Goal: Task Accomplishment & Management: Use online tool/utility

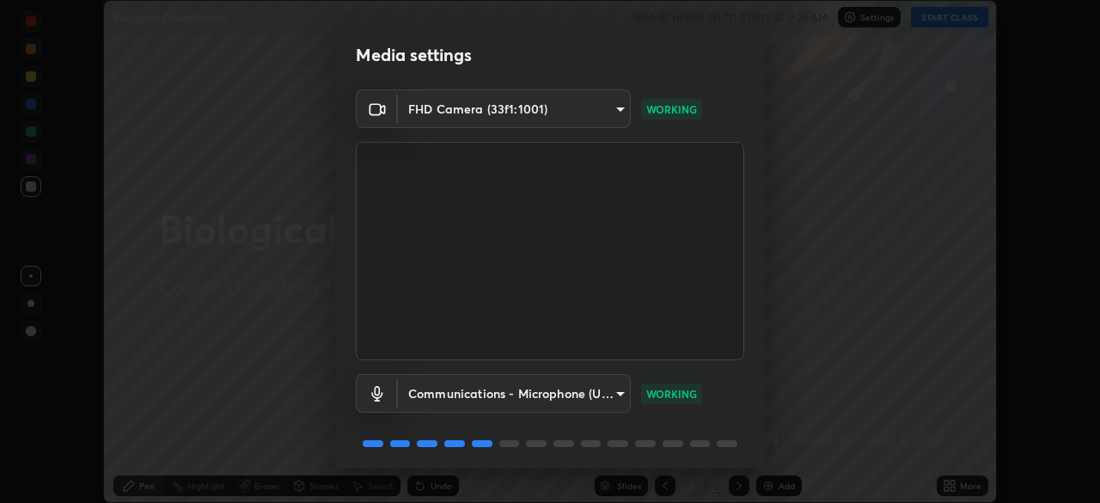
scroll to position [61, 0]
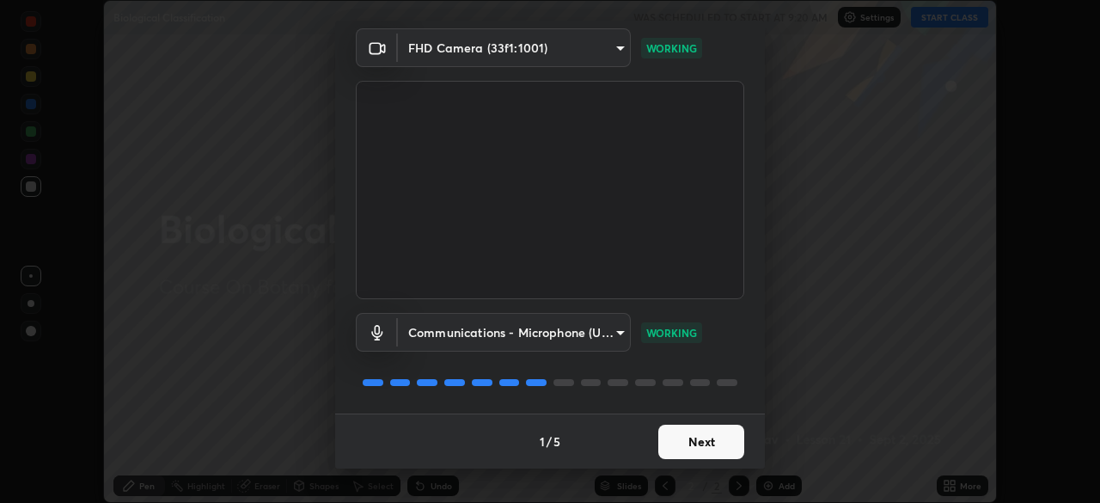
click at [705, 442] on button "Next" at bounding box center [701, 442] width 86 height 34
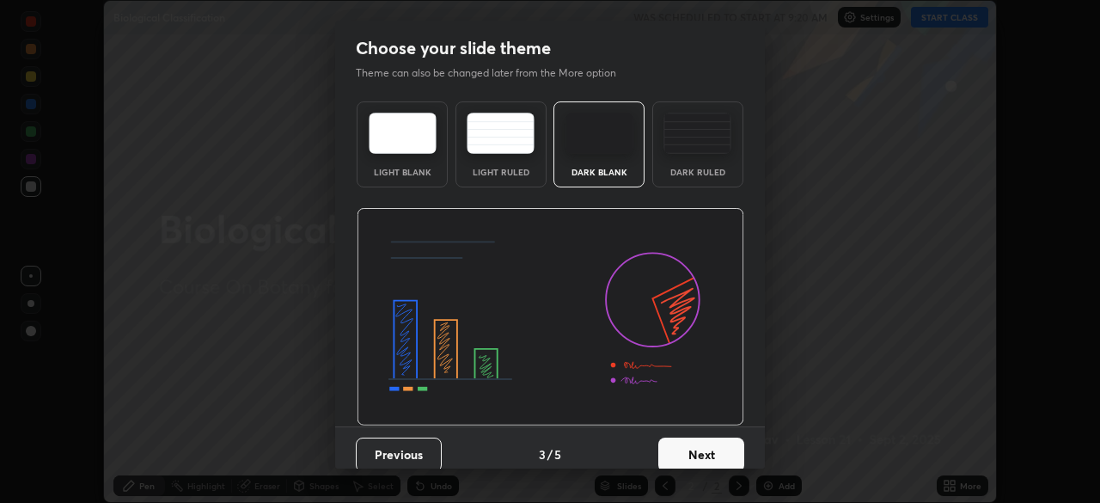
click at [713, 444] on button "Next" at bounding box center [701, 455] width 86 height 34
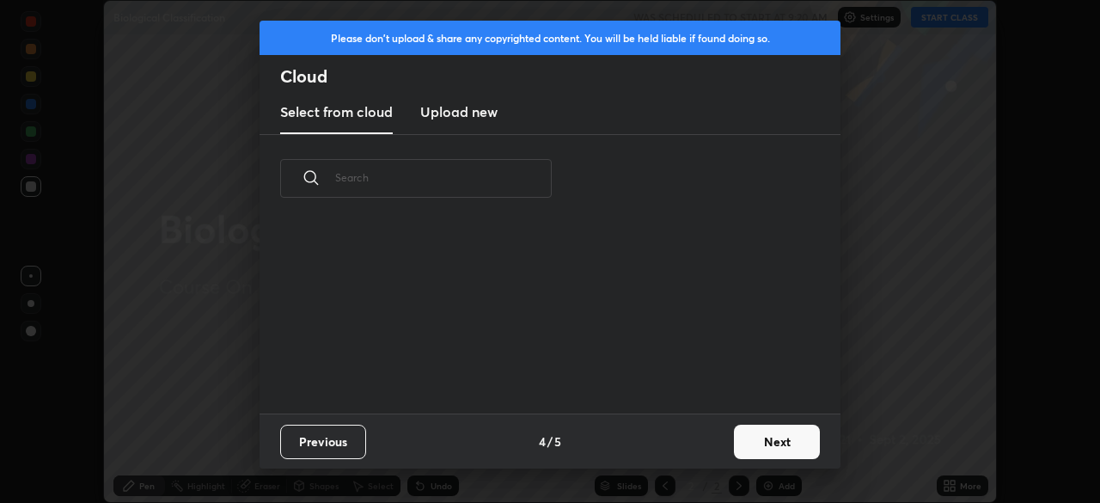
click at [767, 449] on button "Next" at bounding box center [777, 442] width 86 height 34
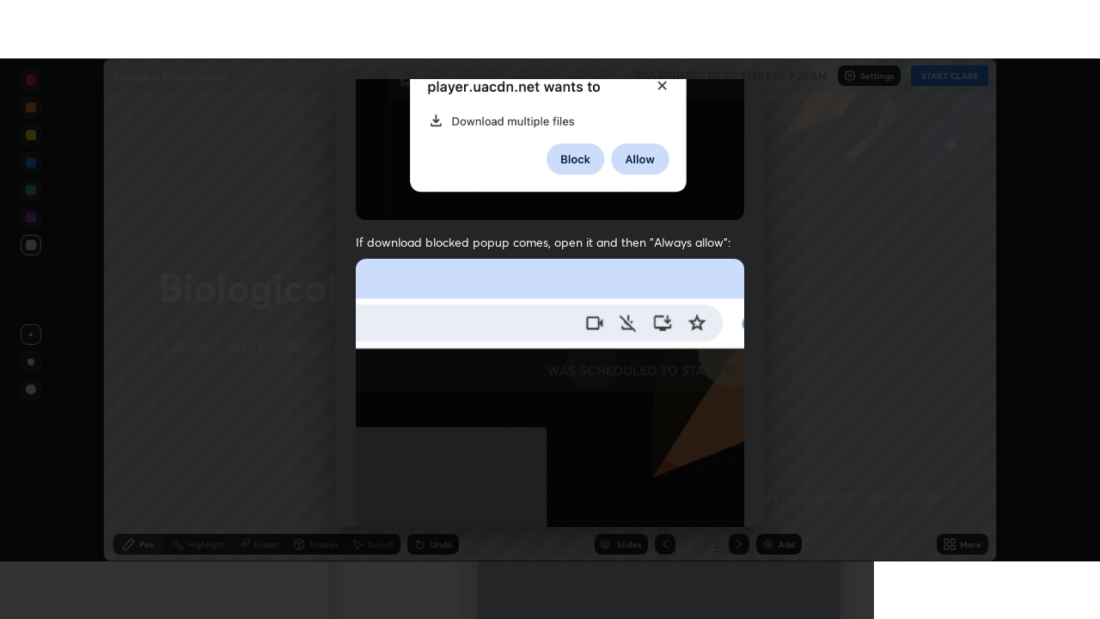
scroll to position [412, 0]
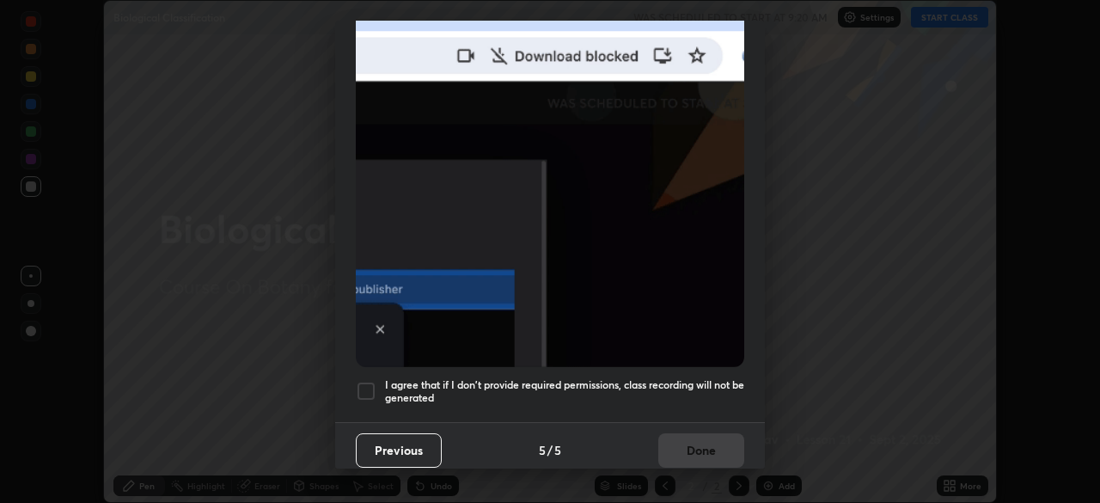
click at [363, 381] on div at bounding box center [366, 391] width 21 height 21
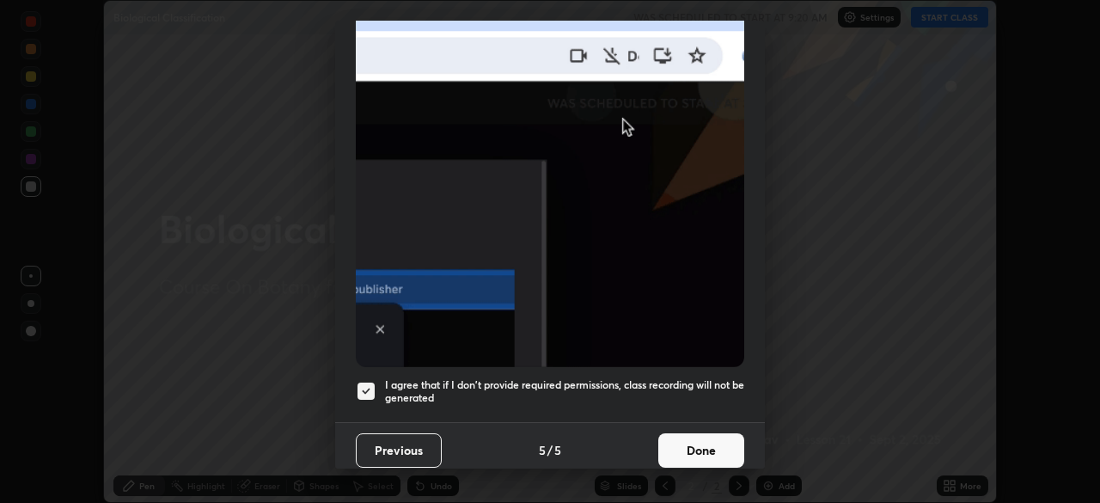
click at [709, 433] on button "Done" at bounding box center [701, 450] width 86 height 34
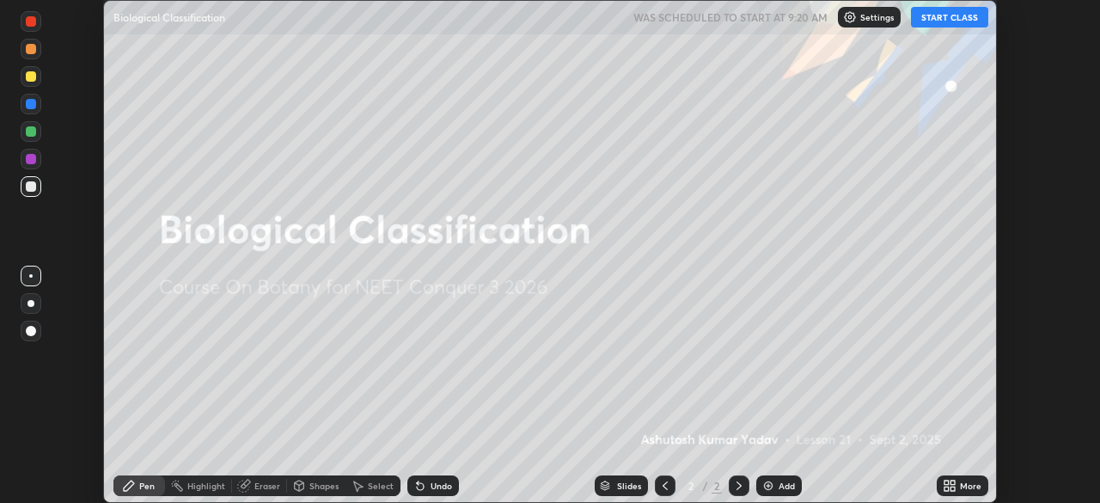
click at [779, 486] on div "Add" at bounding box center [787, 485] width 16 height 9
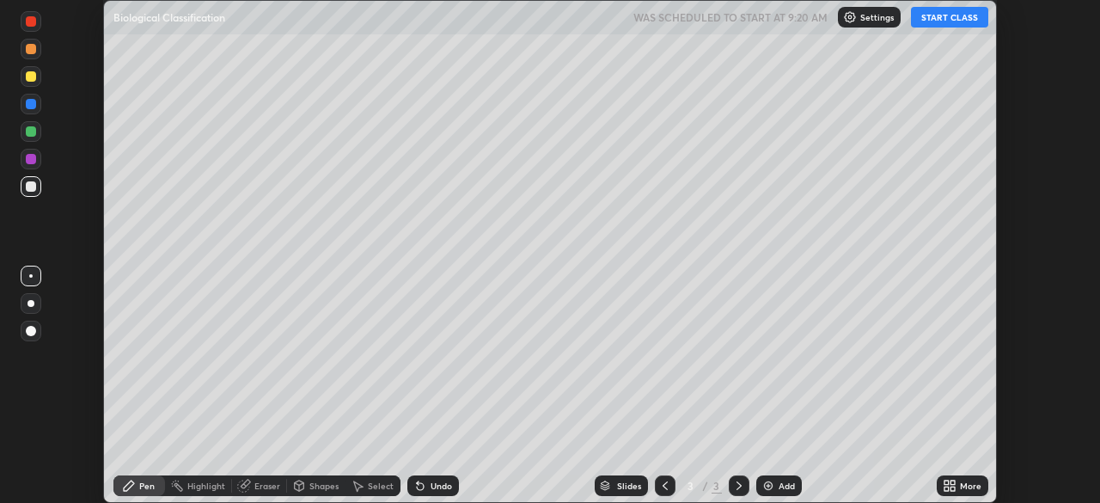
click at [956, 484] on icon at bounding box center [950, 486] width 14 height 14
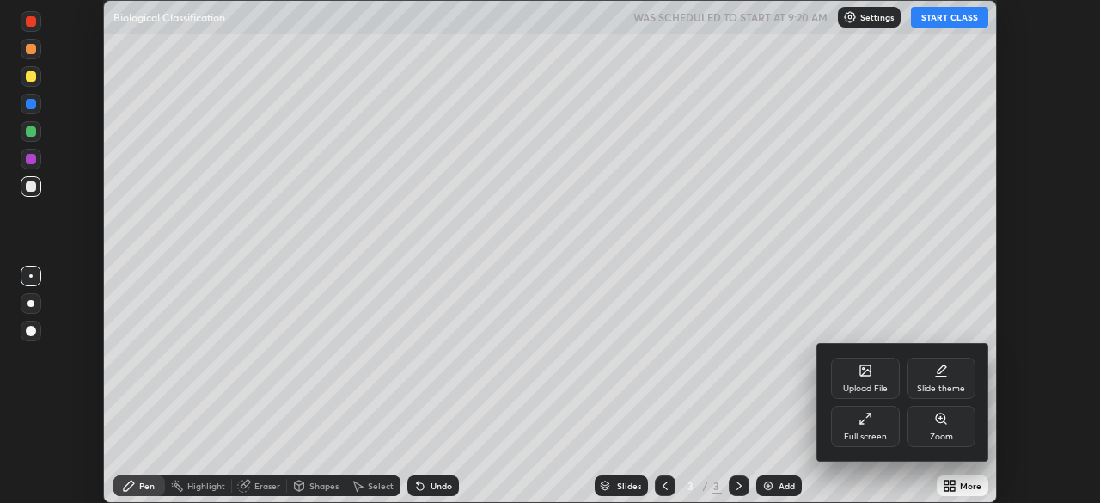
click at [864, 433] on div "Full screen" at bounding box center [865, 436] width 43 height 9
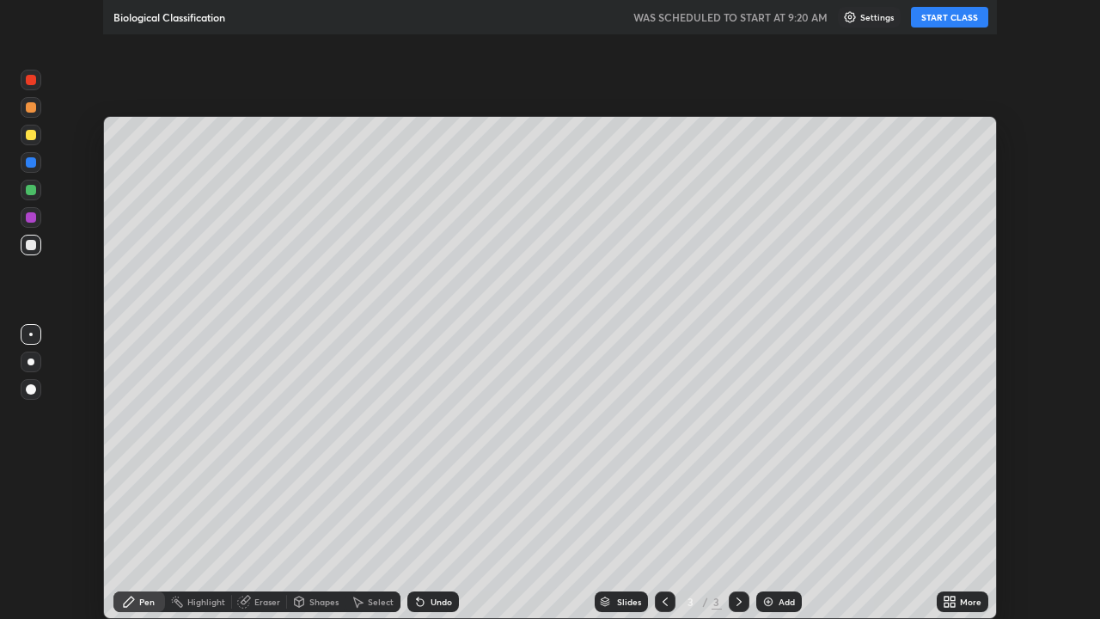
scroll to position [619, 1100]
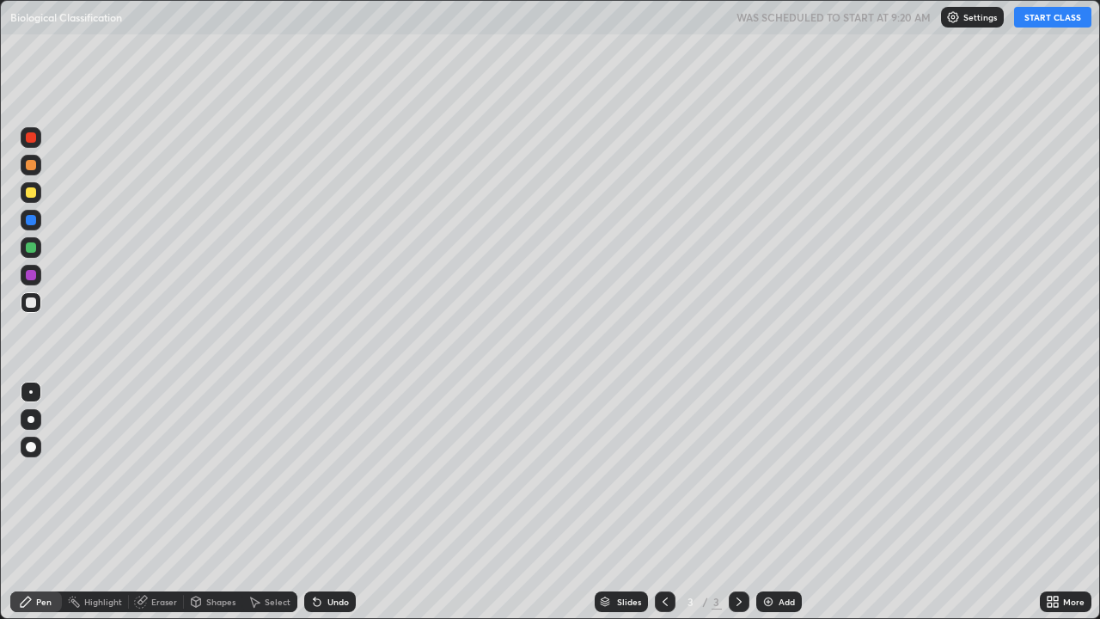
click at [1038, 21] on button "START CLASS" at bounding box center [1052, 17] width 77 height 21
click at [35, 446] on div at bounding box center [31, 447] width 10 height 10
click at [34, 502] on div "Pen" at bounding box center [36, 601] width 52 height 21
click at [32, 199] on div at bounding box center [31, 192] width 21 height 21
click at [226, 502] on div "Shapes" at bounding box center [220, 601] width 29 height 9
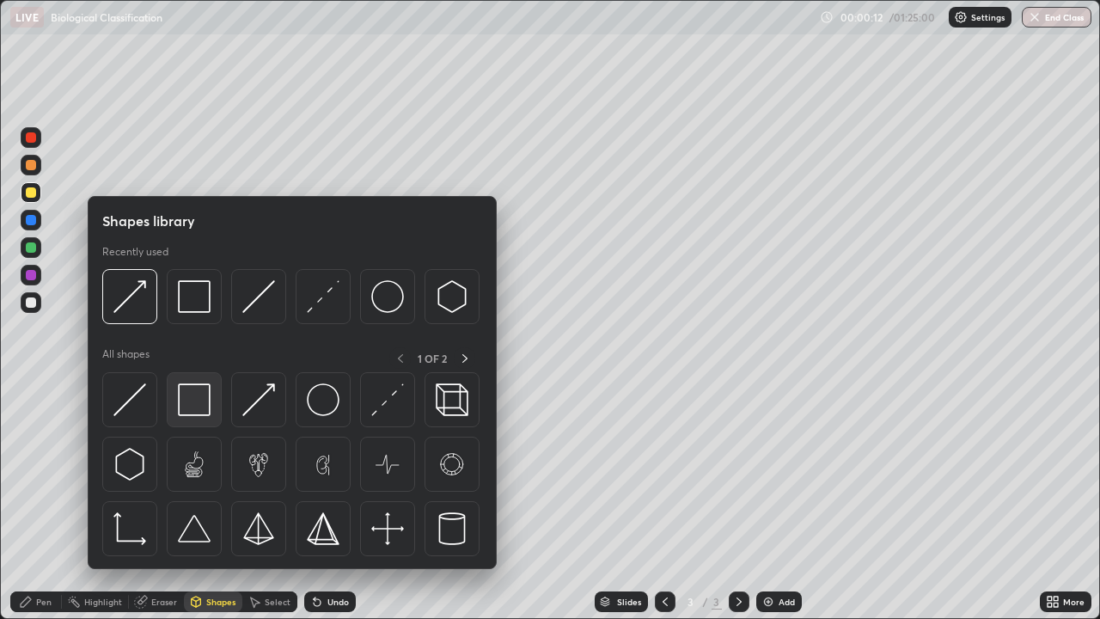
click at [202, 410] on img at bounding box center [194, 399] width 33 height 33
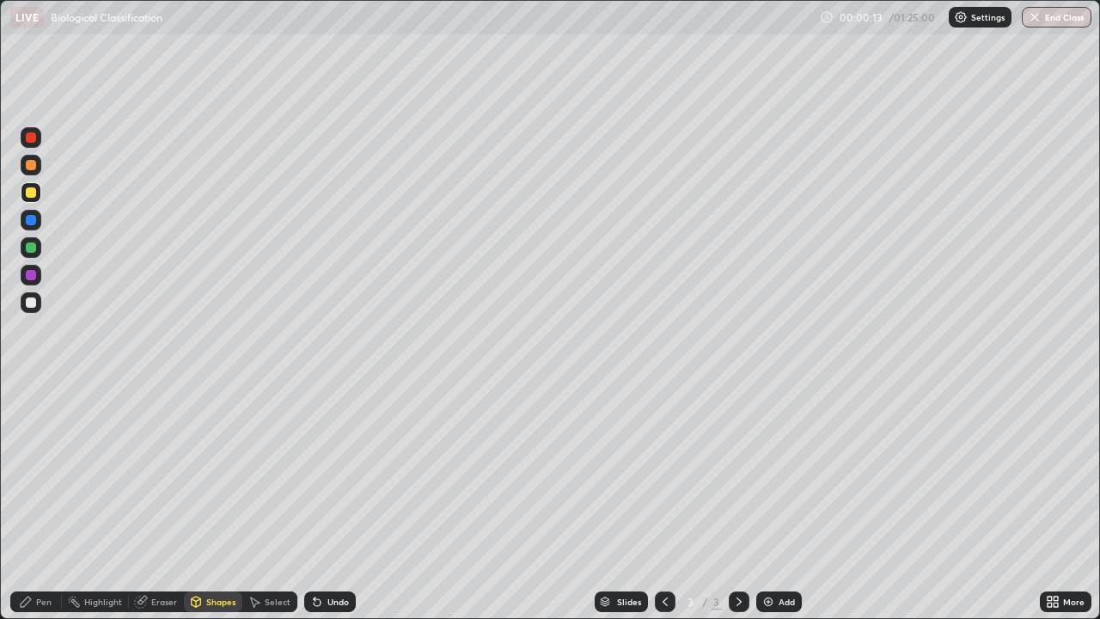
click at [32, 275] on div at bounding box center [31, 275] width 10 height 10
click at [33, 195] on div at bounding box center [31, 192] width 10 height 10
click at [41, 502] on div "Pen" at bounding box center [43, 601] width 15 height 9
click at [33, 306] on div at bounding box center [31, 302] width 10 height 10
click at [31, 193] on div at bounding box center [31, 192] width 10 height 10
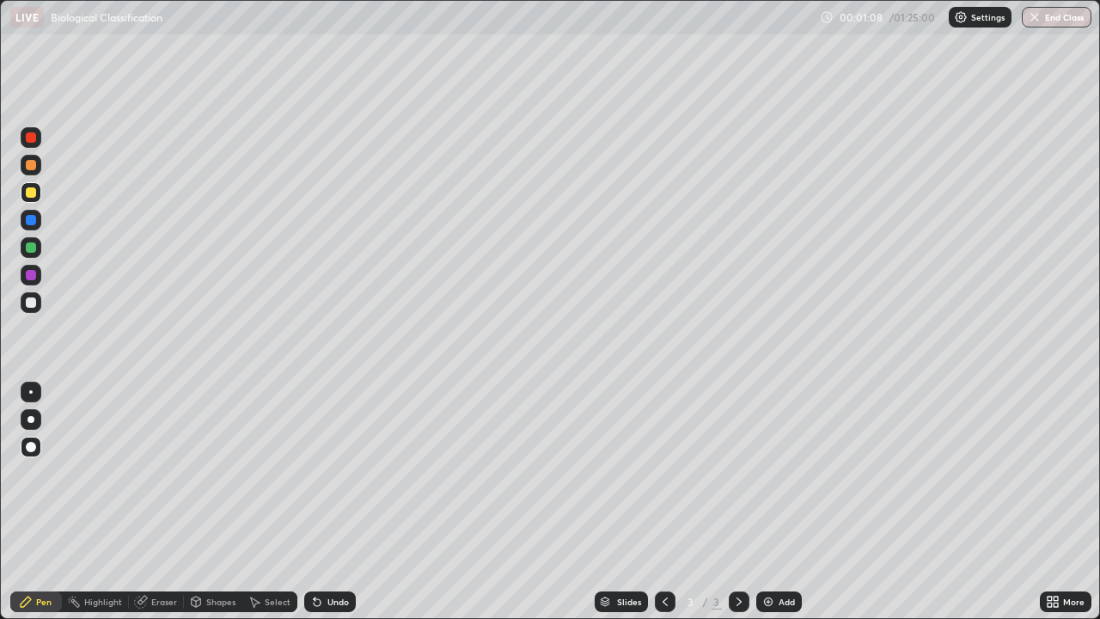
click at [326, 502] on div "Undo" at bounding box center [330, 601] width 52 height 21
click at [322, 502] on div "Undo" at bounding box center [330, 601] width 52 height 21
click at [35, 307] on div at bounding box center [31, 302] width 21 height 21
click at [328, 502] on div "Undo" at bounding box center [338, 601] width 21 height 9
click at [353, 502] on div "Undo" at bounding box center [330, 601] width 52 height 21
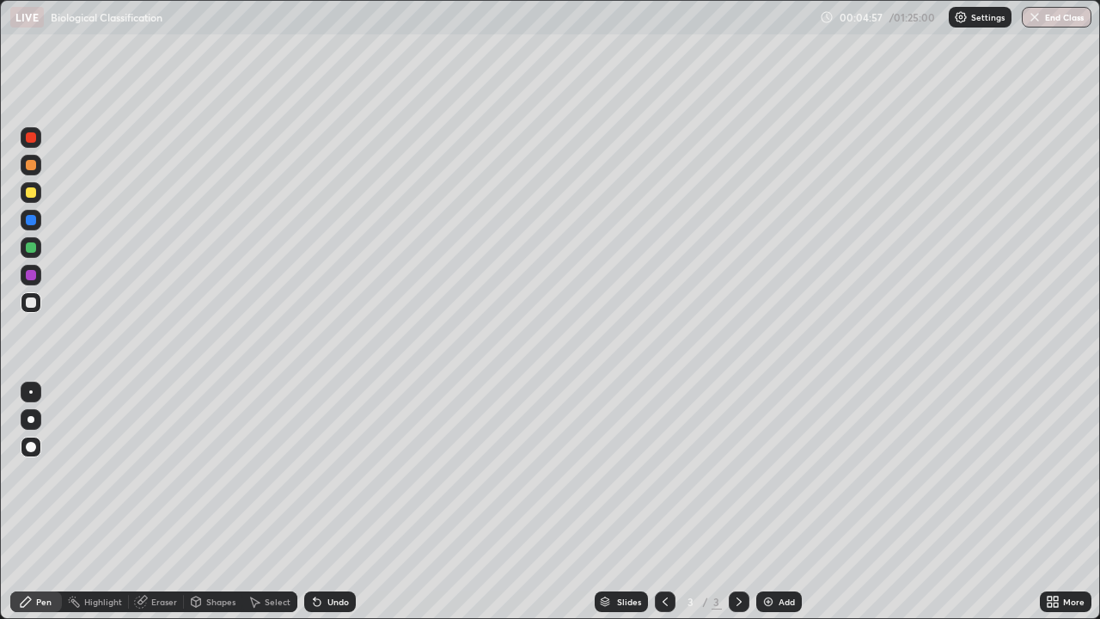
click at [347, 502] on div "Undo" at bounding box center [330, 601] width 52 height 21
click at [349, 502] on div "Undo" at bounding box center [330, 601] width 52 height 21
click at [199, 502] on icon at bounding box center [196, 602] width 9 height 10
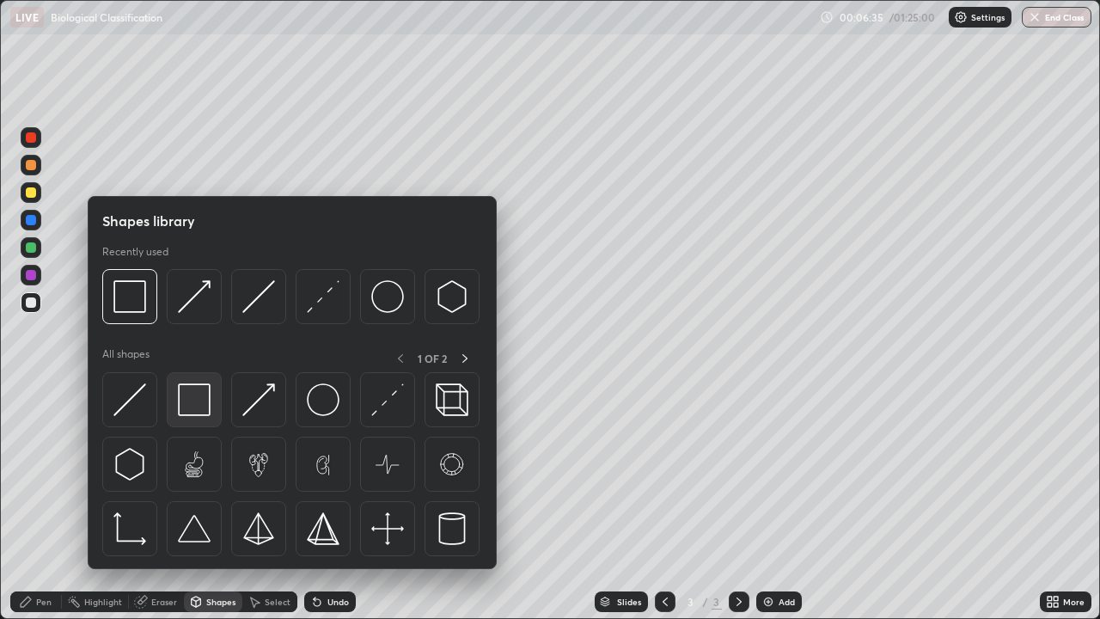
click at [201, 401] on img at bounding box center [194, 399] width 33 height 33
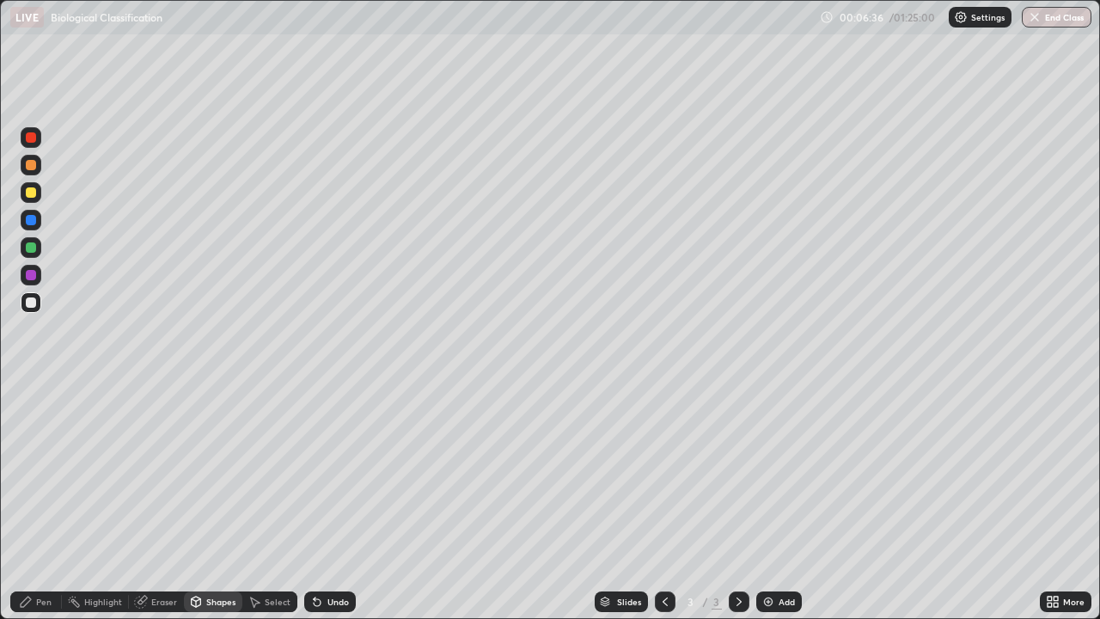
click at [40, 199] on div at bounding box center [31, 192] width 21 height 21
click at [45, 502] on div "Pen" at bounding box center [43, 601] width 15 height 9
click at [34, 311] on div at bounding box center [31, 302] width 21 height 21
click at [779, 502] on div "Add" at bounding box center [787, 601] width 16 height 9
click at [39, 191] on div at bounding box center [31, 192] width 21 height 21
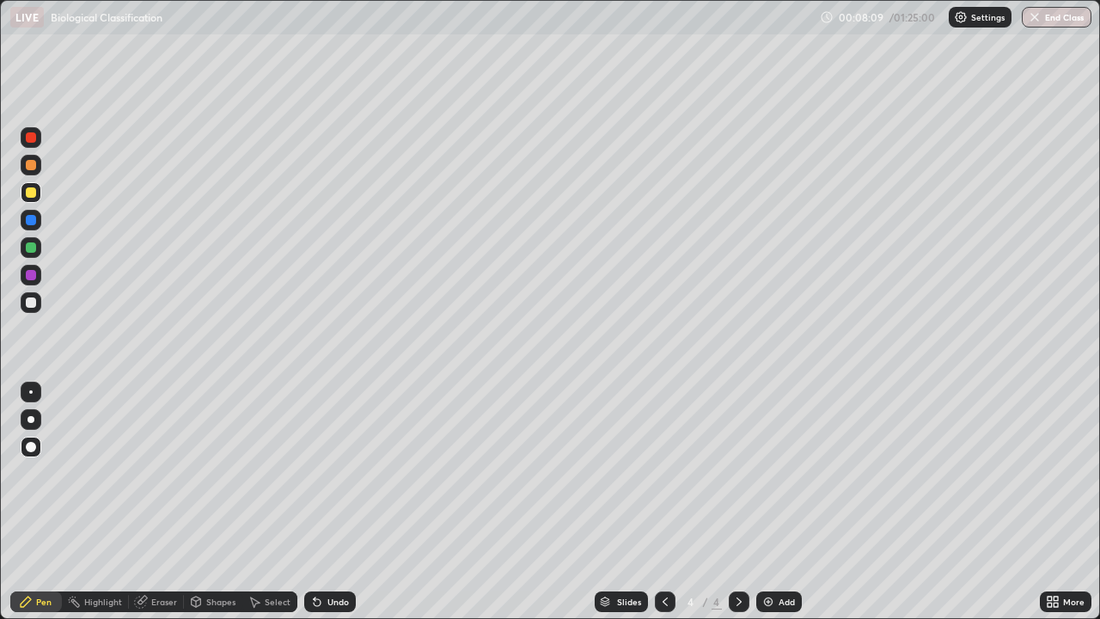
click at [339, 502] on div "Undo" at bounding box center [330, 601] width 52 height 21
click at [318, 502] on icon at bounding box center [317, 602] width 14 height 14
click at [322, 502] on div "Undo" at bounding box center [330, 601] width 52 height 21
click at [34, 222] on div at bounding box center [31, 220] width 10 height 10
click at [31, 303] on div at bounding box center [31, 302] width 10 height 10
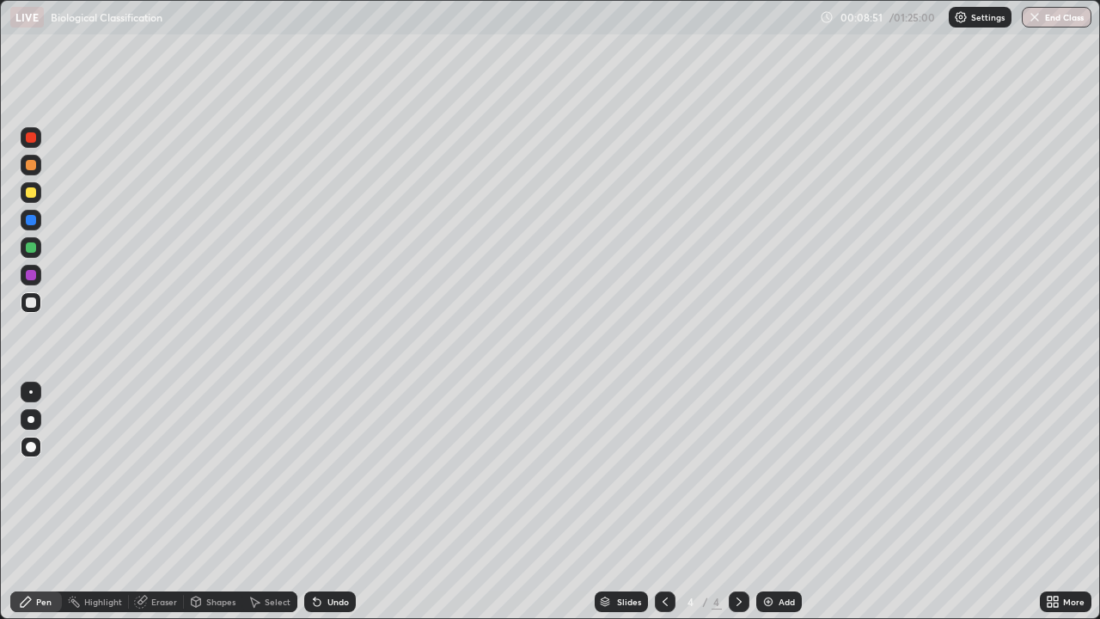
click at [34, 502] on div "Pen" at bounding box center [36, 601] width 52 height 21
click at [33, 169] on div at bounding box center [31, 165] width 10 height 10
click at [157, 502] on div "Eraser" at bounding box center [164, 601] width 26 height 9
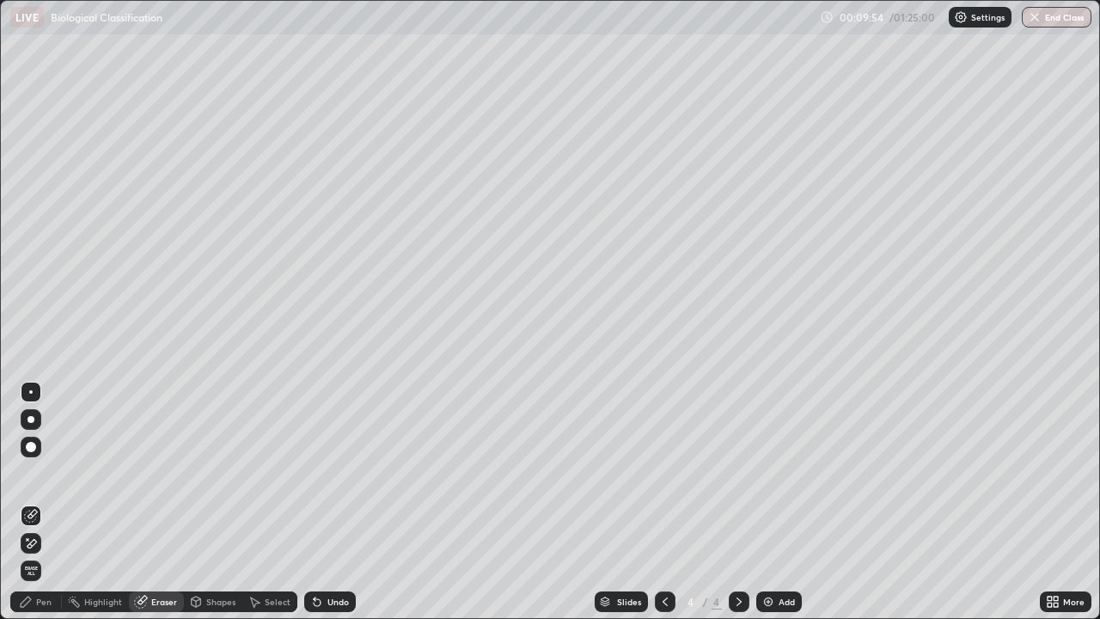
click at [46, 502] on div "Pen" at bounding box center [36, 601] width 52 height 21
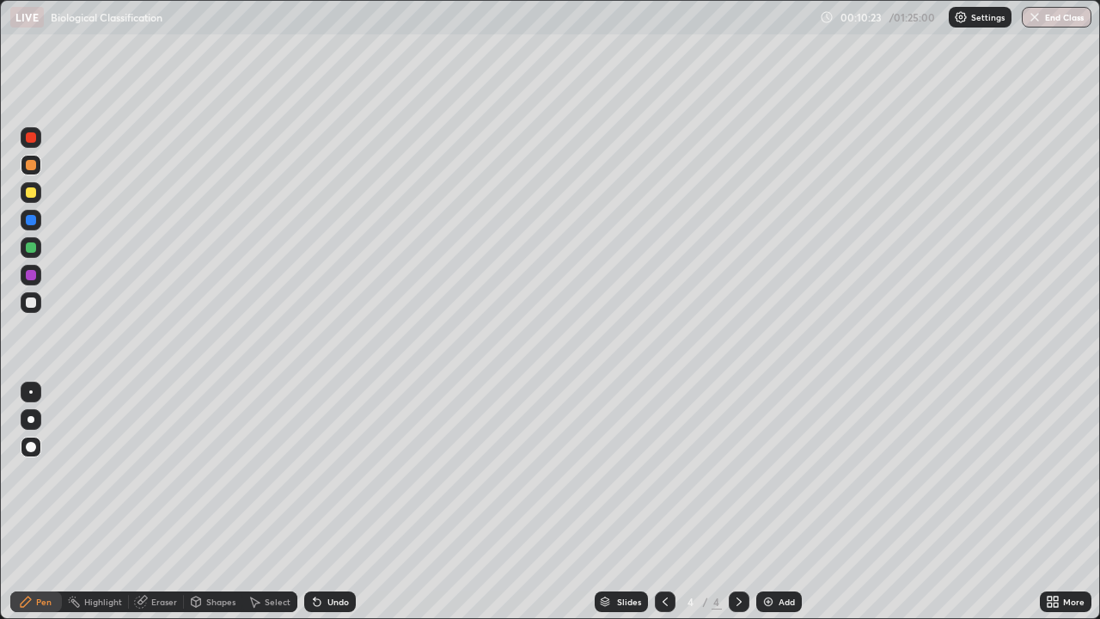
click at [30, 309] on div at bounding box center [31, 302] width 21 height 21
click at [33, 199] on div at bounding box center [31, 192] width 21 height 21
click at [33, 273] on div at bounding box center [31, 275] width 10 height 10
click at [224, 502] on div "Shapes" at bounding box center [220, 601] width 29 height 9
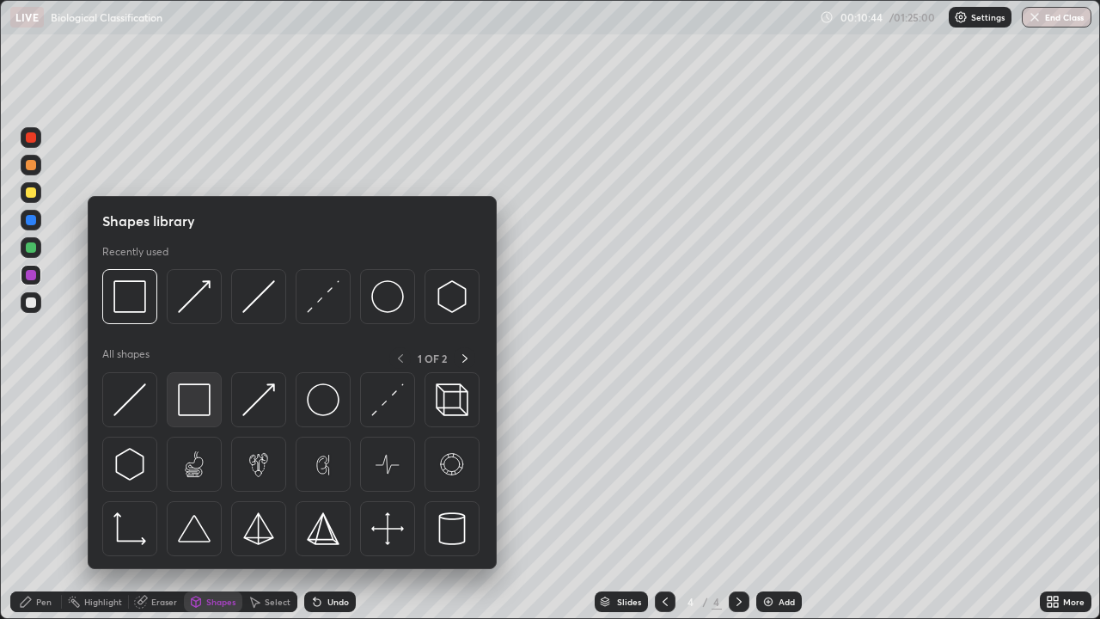
click at [190, 391] on img at bounding box center [194, 399] width 33 height 33
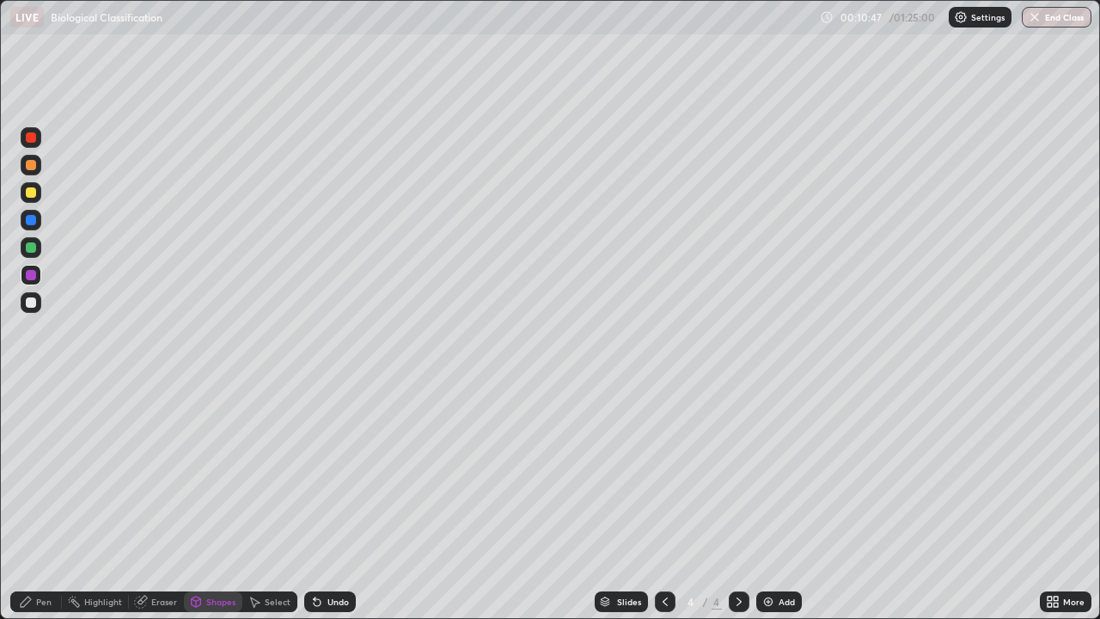
click at [30, 502] on icon at bounding box center [26, 602] width 14 height 14
click at [33, 305] on div at bounding box center [31, 302] width 10 height 10
click at [331, 502] on div "Undo" at bounding box center [330, 601] width 52 height 21
click at [328, 502] on div "Undo" at bounding box center [338, 601] width 21 height 9
click at [207, 502] on div "Shapes" at bounding box center [220, 601] width 29 height 9
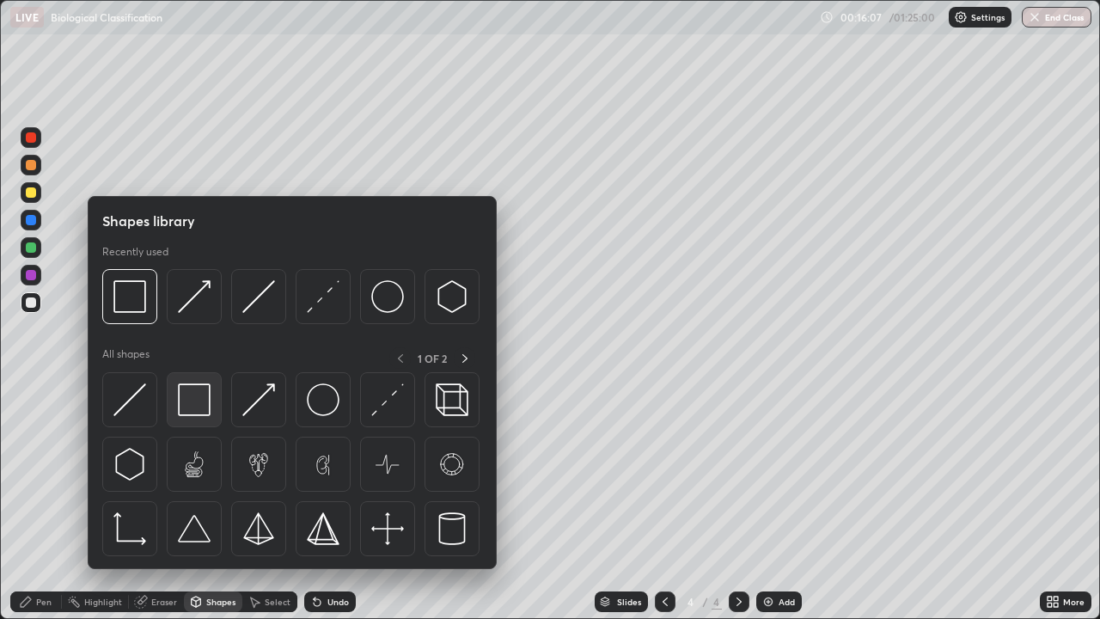
click at [193, 411] on img at bounding box center [194, 399] width 33 height 33
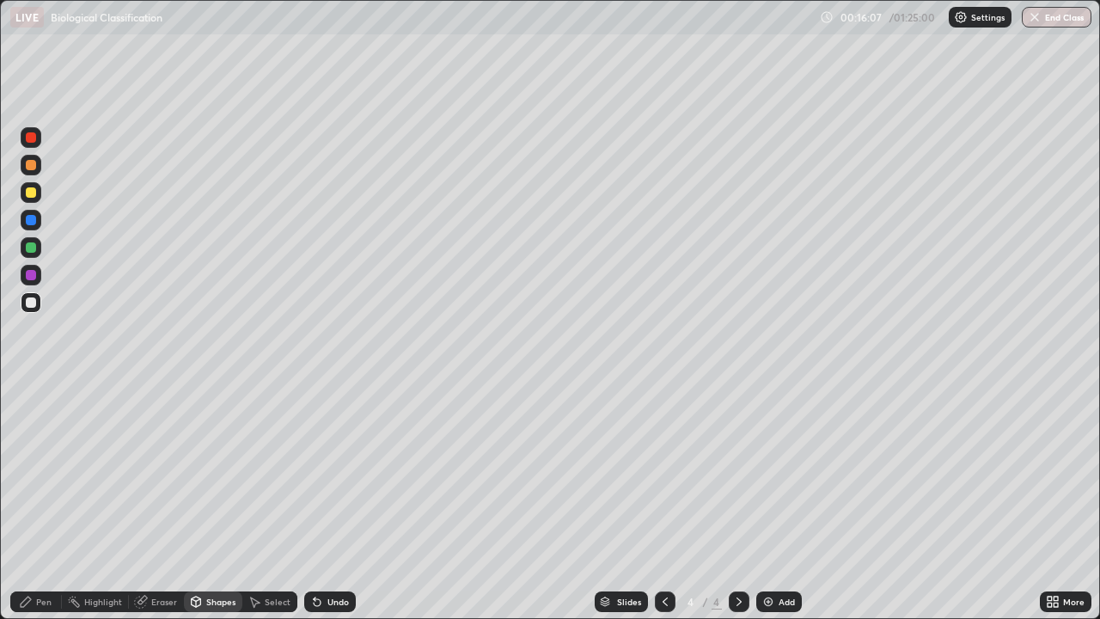
click at [38, 279] on div at bounding box center [31, 275] width 21 height 21
click at [31, 173] on div at bounding box center [31, 165] width 21 height 21
click at [40, 502] on div "Pen" at bounding box center [36, 601] width 52 height 21
click at [32, 193] on div at bounding box center [31, 192] width 10 height 10
click at [31, 303] on div at bounding box center [31, 302] width 10 height 10
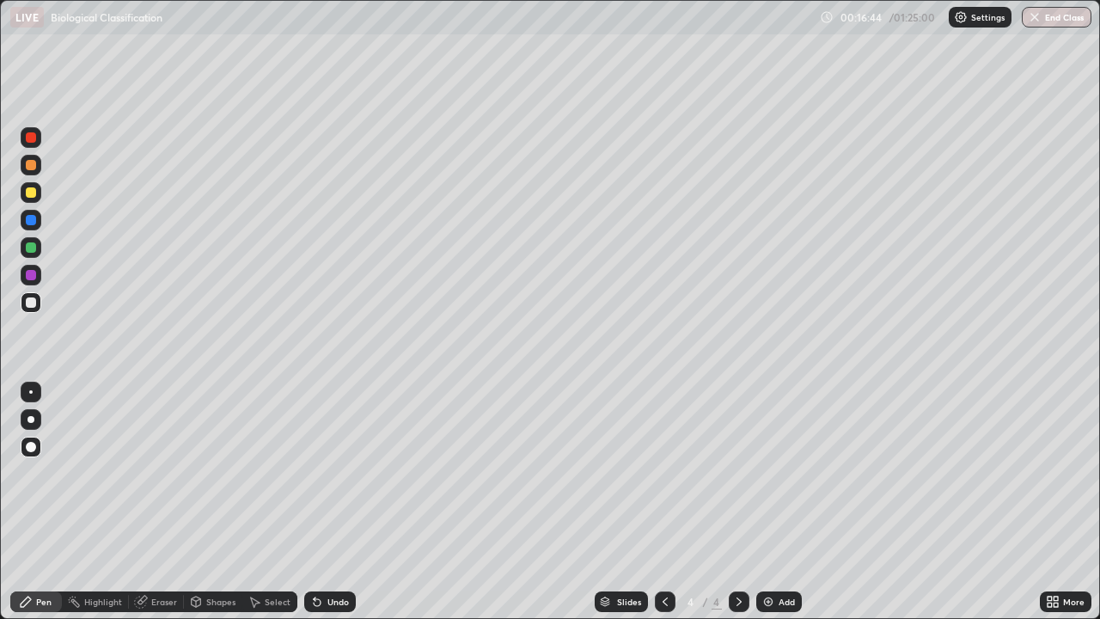
click at [43, 502] on div "Pen" at bounding box center [43, 601] width 15 height 9
click at [214, 502] on div "Shapes" at bounding box center [213, 601] width 58 height 21
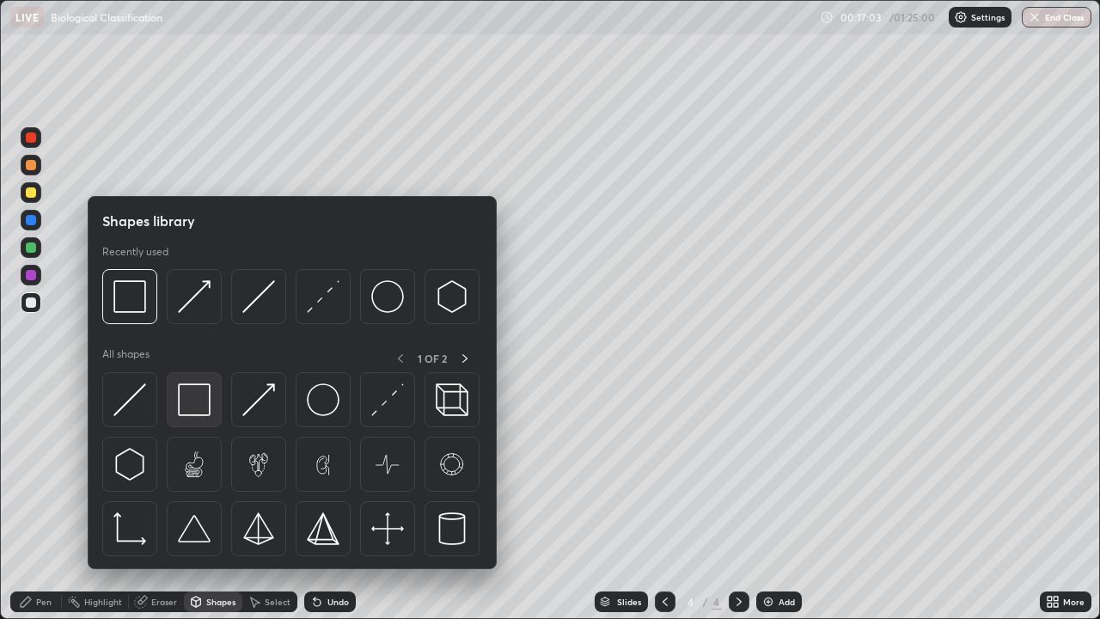
click at [199, 404] on img at bounding box center [194, 399] width 33 height 33
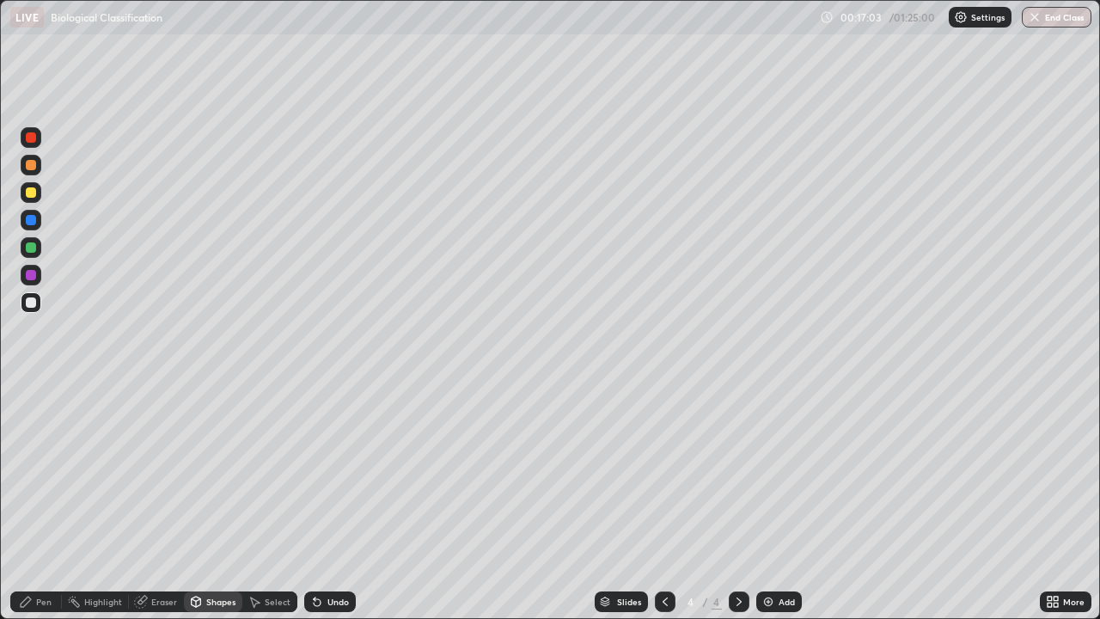
click at [28, 238] on div at bounding box center [31, 247] width 21 height 21
click at [46, 502] on div "Pen" at bounding box center [43, 601] width 15 height 9
click at [38, 305] on div at bounding box center [31, 302] width 21 height 21
click at [32, 193] on div at bounding box center [31, 192] width 10 height 10
click at [208, 502] on div "Shapes" at bounding box center [220, 601] width 29 height 9
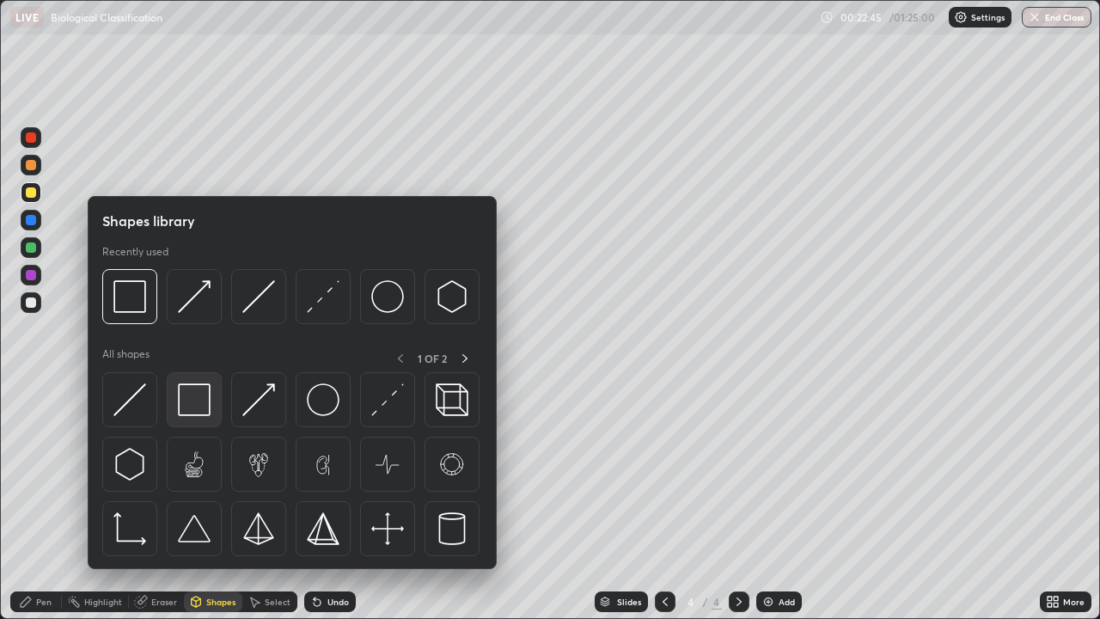
click at [201, 398] on img at bounding box center [194, 399] width 33 height 33
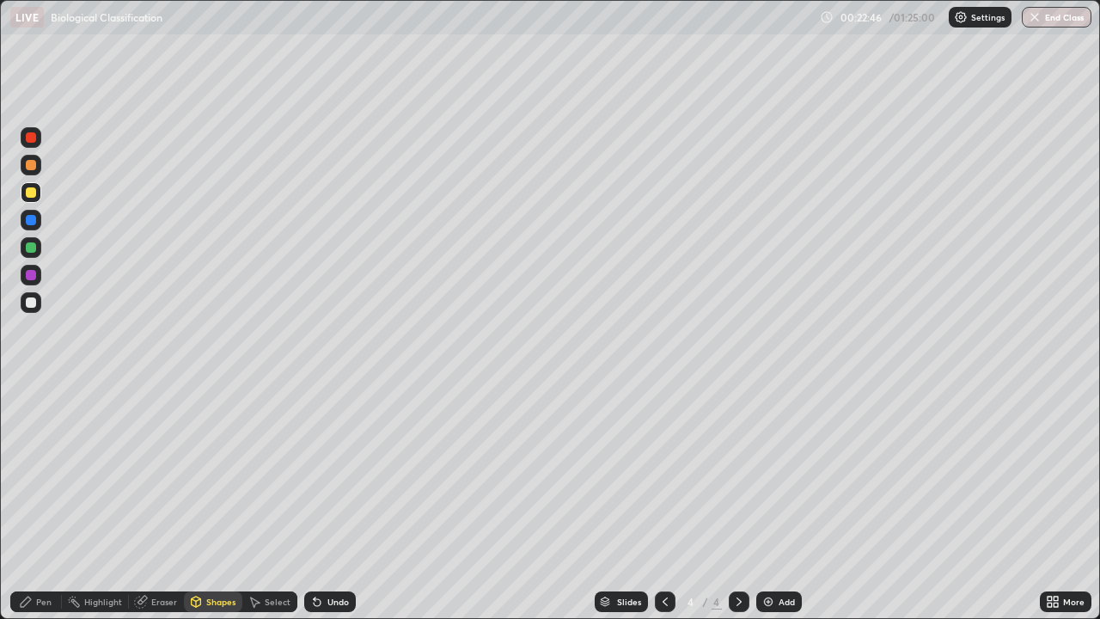
click at [31, 223] on div at bounding box center [31, 220] width 10 height 10
click at [41, 502] on div "Pen" at bounding box center [43, 601] width 15 height 9
click at [34, 301] on div at bounding box center [31, 302] width 10 height 10
click at [779, 502] on div "Add" at bounding box center [779, 601] width 46 height 21
click at [44, 502] on div "Pen" at bounding box center [36, 601] width 52 height 21
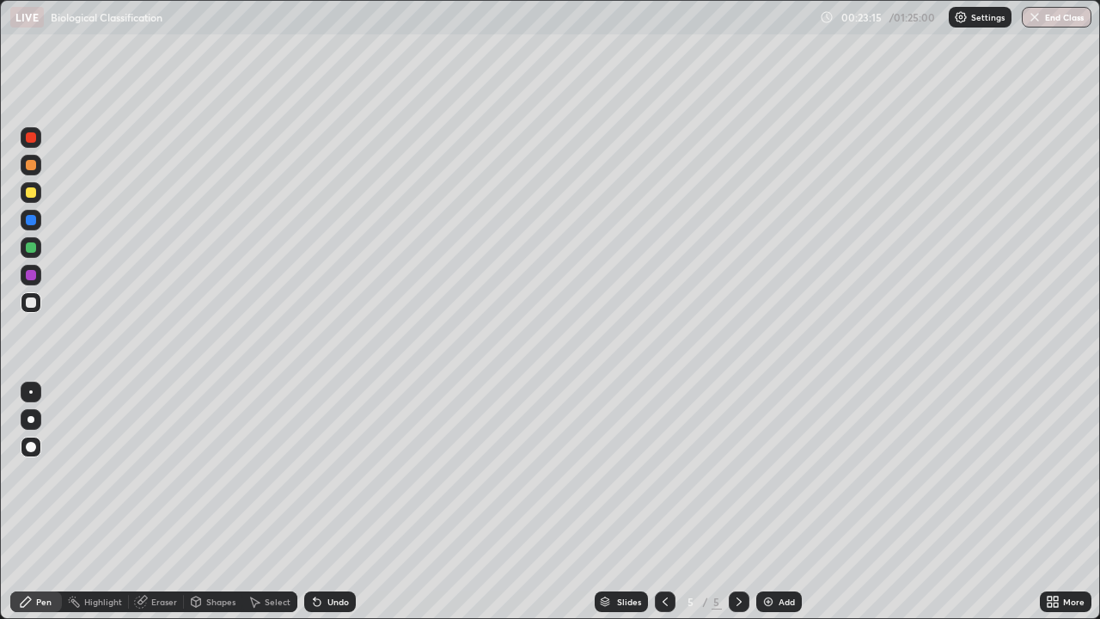
click at [31, 193] on div at bounding box center [31, 192] width 10 height 10
click at [38, 224] on div at bounding box center [31, 220] width 21 height 21
click at [33, 193] on div at bounding box center [31, 192] width 10 height 10
click at [31, 221] on div at bounding box center [31, 220] width 10 height 10
click at [35, 252] on div at bounding box center [31, 247] width 21 height 21
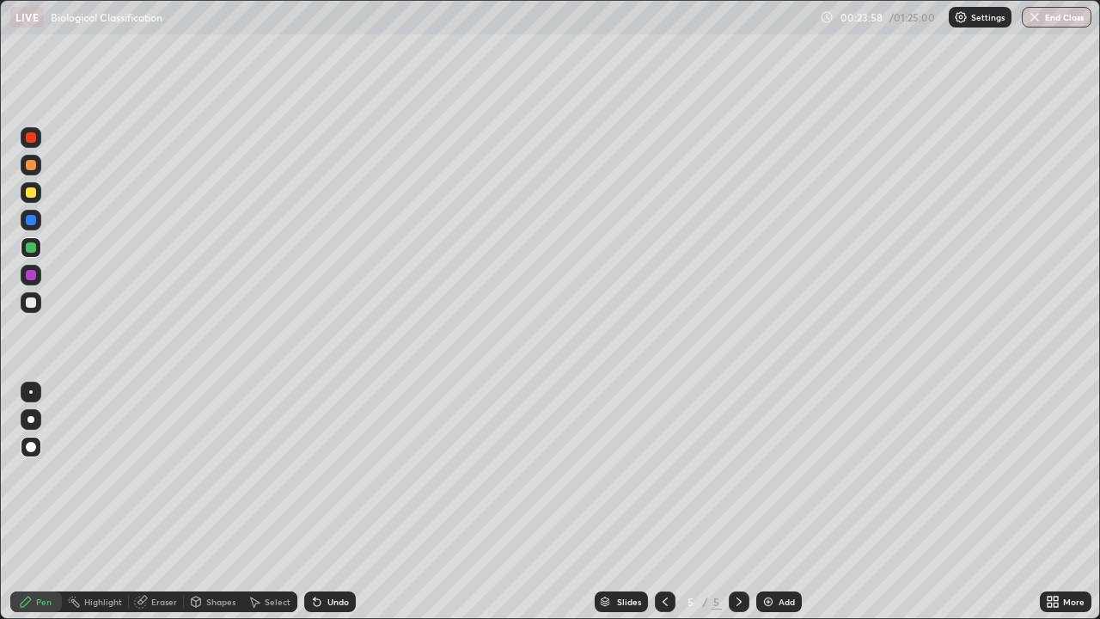
click at [31, 278] on div at bounding box center [31, 275] width 10 height 10
click at [30, 305] on div at bounding box center [31, 302] width 10 height 10
click at [32, 189] on div at bounding box center [31, 192] width 10 height 10
click at [32, 221] on div at bounding box center [31, 220] width 10 height 10
click at [31, 166] on div at bounding box center [31, 165] width 10 height 10
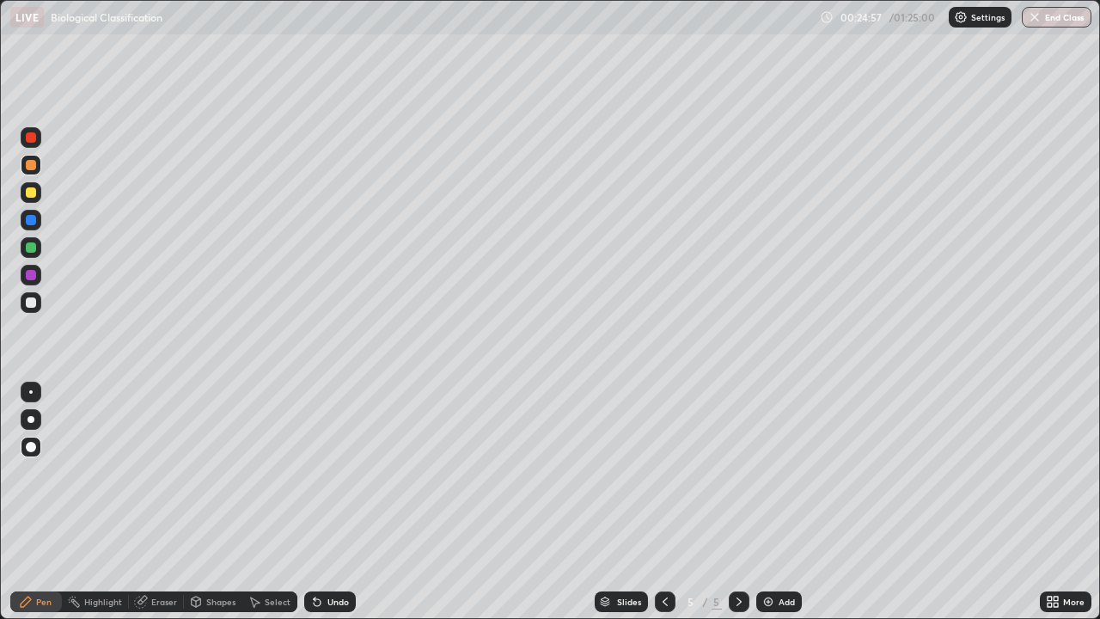
click at [31, 224] on div at bounding box center [31, 220] width 10 height 10
click at [31, 276] on div at bounding box center [31, 275] width 10 height 10
click at [32, 305] on div at bounding box center [31, 302] width 10 height 10
click at [32, 194] on div at bounding box center [31, 192] width 10 height 10
click at [33, 171] on div at bounding box center [31, 165] width 21 height 21
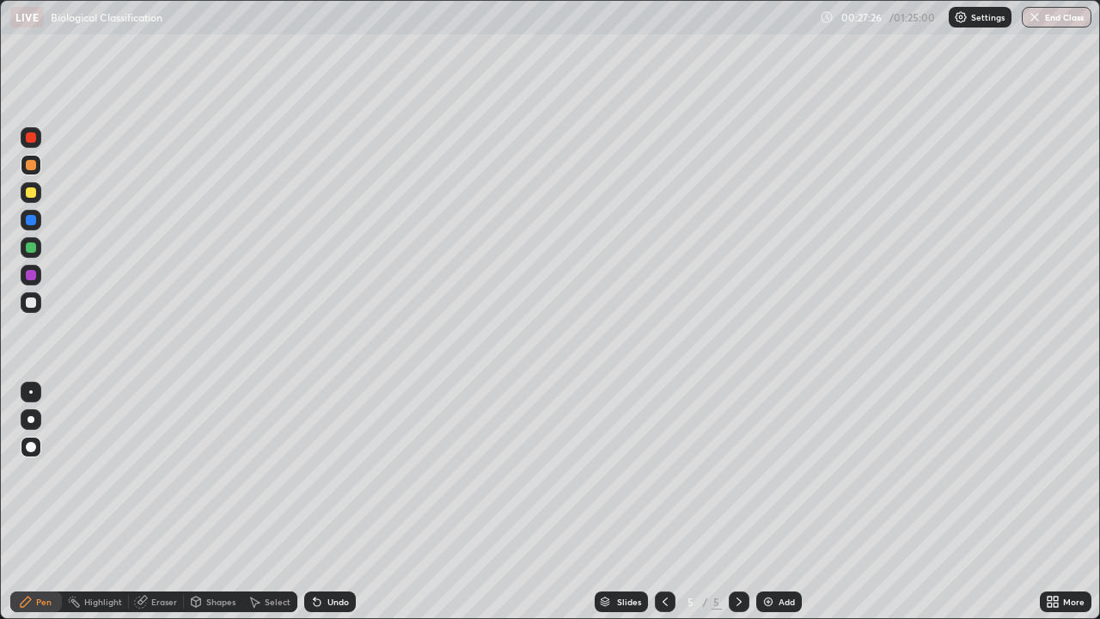
click at [219, 502] on div "Shapes" at bounding box center [220, 601] width 29 height 9
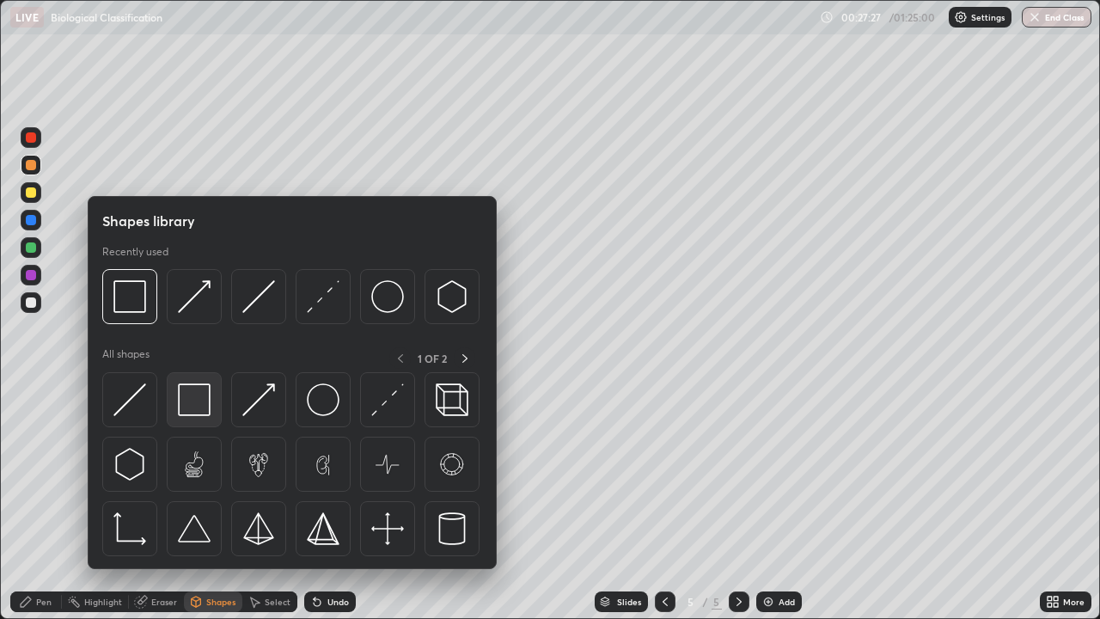
click at [199, 395] on img at bounding box center [194, 399] width 33 height 33
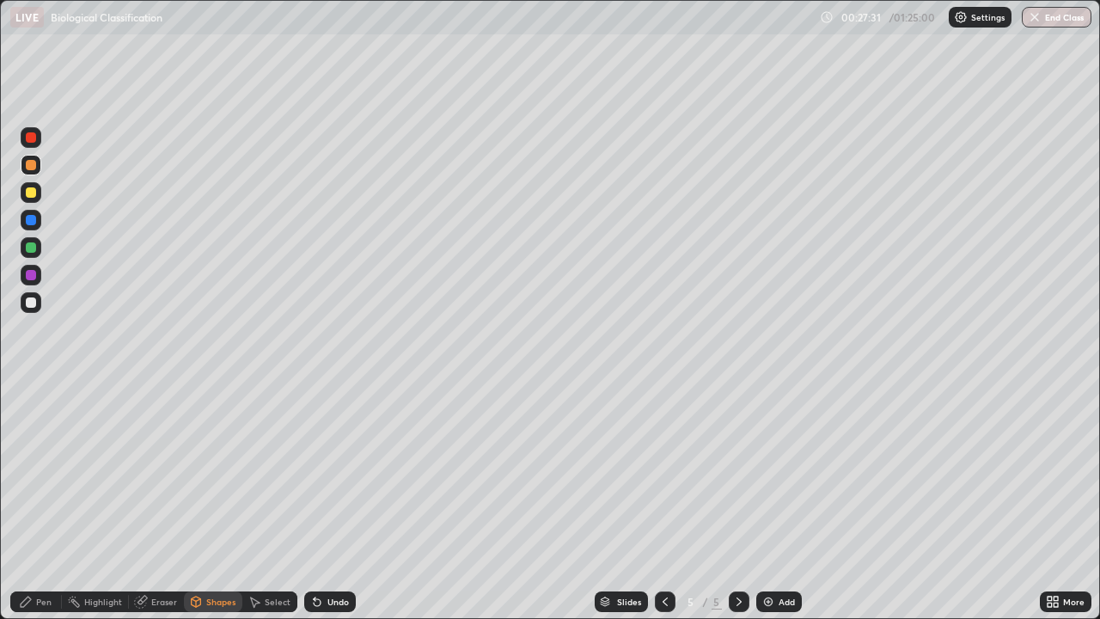
click at [32, 276] on div at bounding box center [31, 275] width 10 height 10
click at [233, 502] on div "Shapes" at bounding box center [213, 601] width 58 height 21
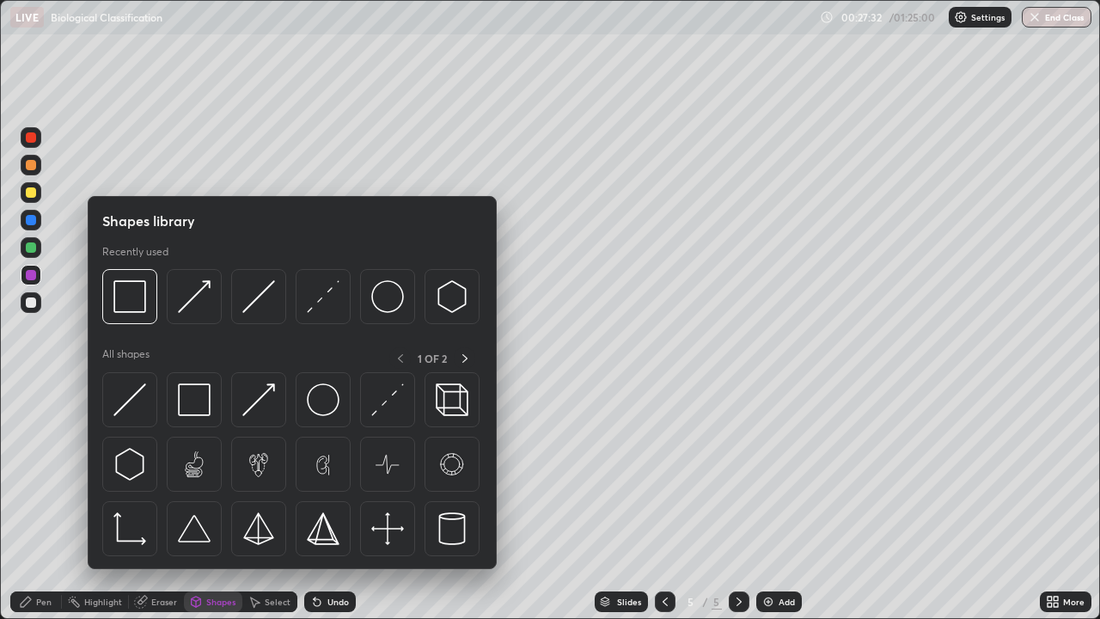
click at [204, 407] on img at bounding box center [194, 399] width 33 height 33
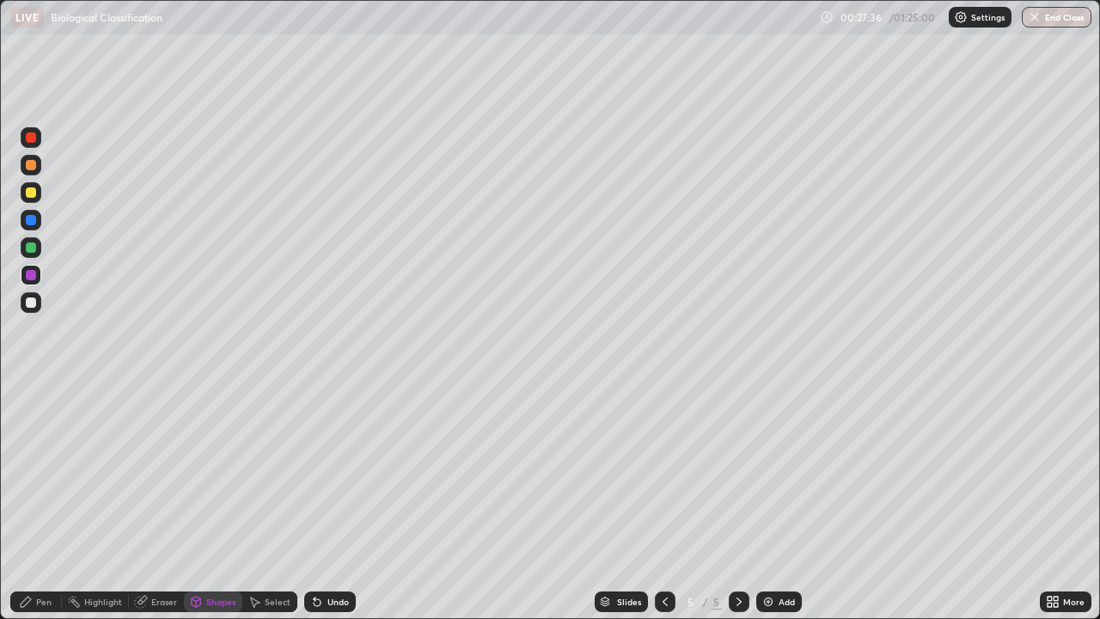
click at [43, 502] on div "Pen" at bounding box center [43, 601] width 15 height 9
click at [34, 303] on div at bounding box center [31, 302] width 10 height 10
click at [776, 502] on div "Add" at bounding box center [779, 601] width 46 height 21
click at [33, 193] on div at bounding box center [31, 192] width 10 height 10
click at [52, 502] on div "Pen" at bounding box center [36, 601] width 52 height 21
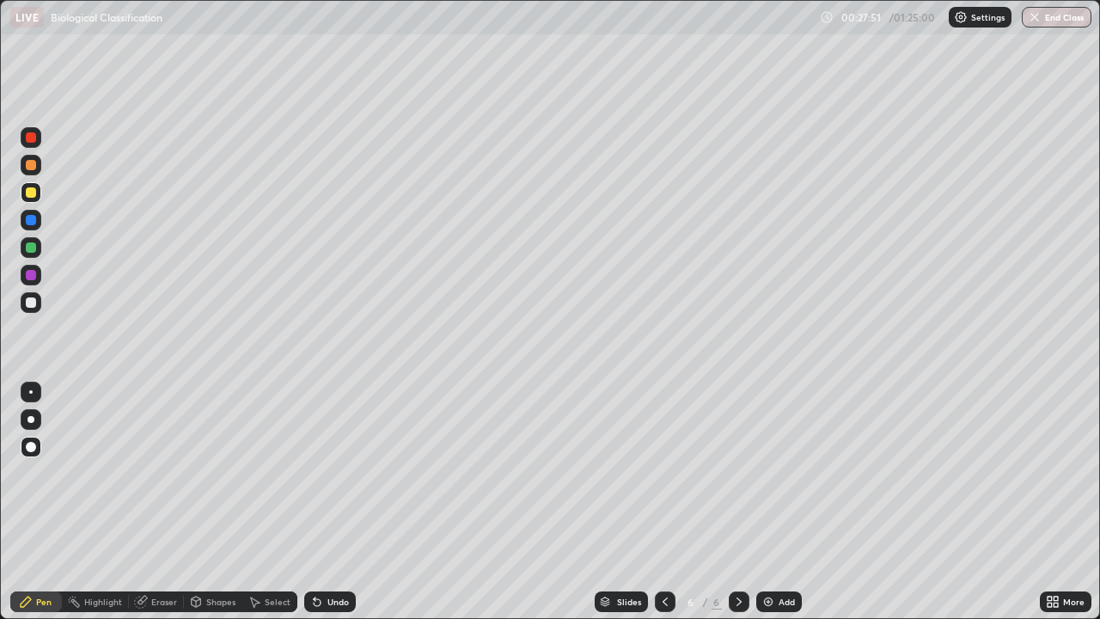
click at [34, 307] on div at bounding box center [31, 302] width 21 height 21
click at [215, 502] on div "Shapes" at bounding box center [213, 601] width 58 height 21
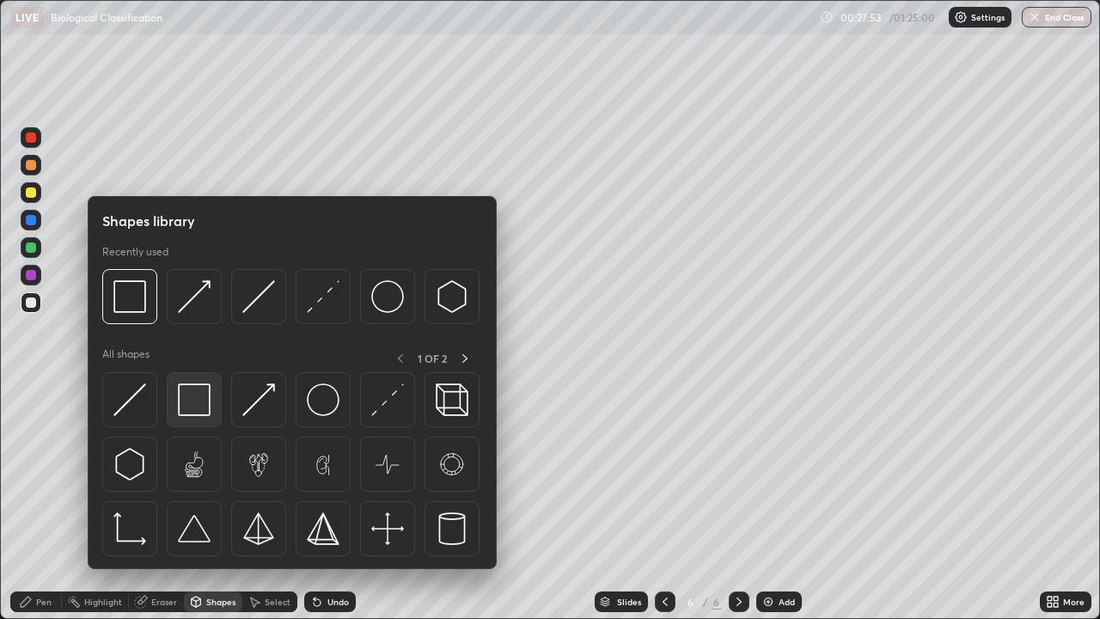
click at [193, 408] on img at bounding box center [194, 399] width 33 height 33
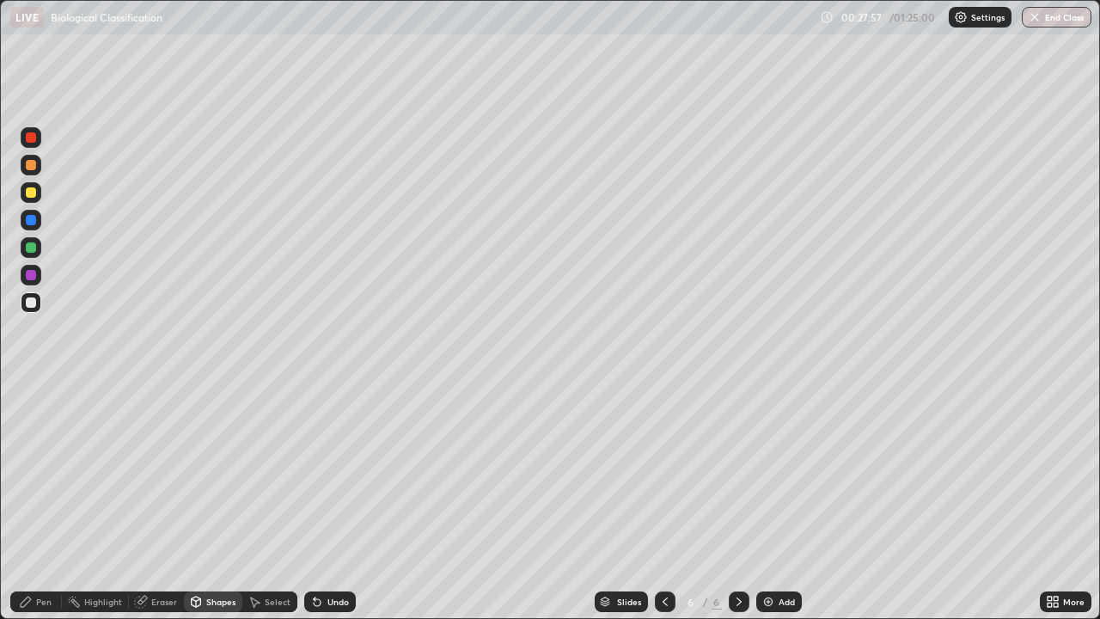
click at [45, 502] on div "Pen" at bounding box center [43, 601] width 15 height 9
click at [154, 502] on div "Eraser" at bounding box center [164, 601] width 26 height 9
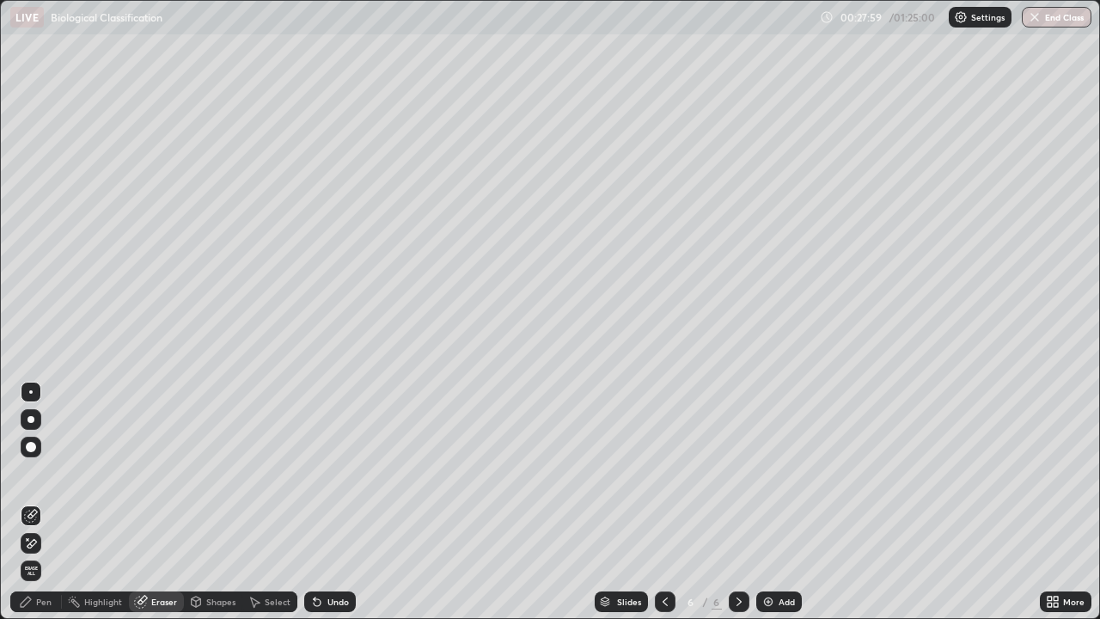
click at [45, 502] on div "Pen" at bounding box center [43, 601] width 15 height 9
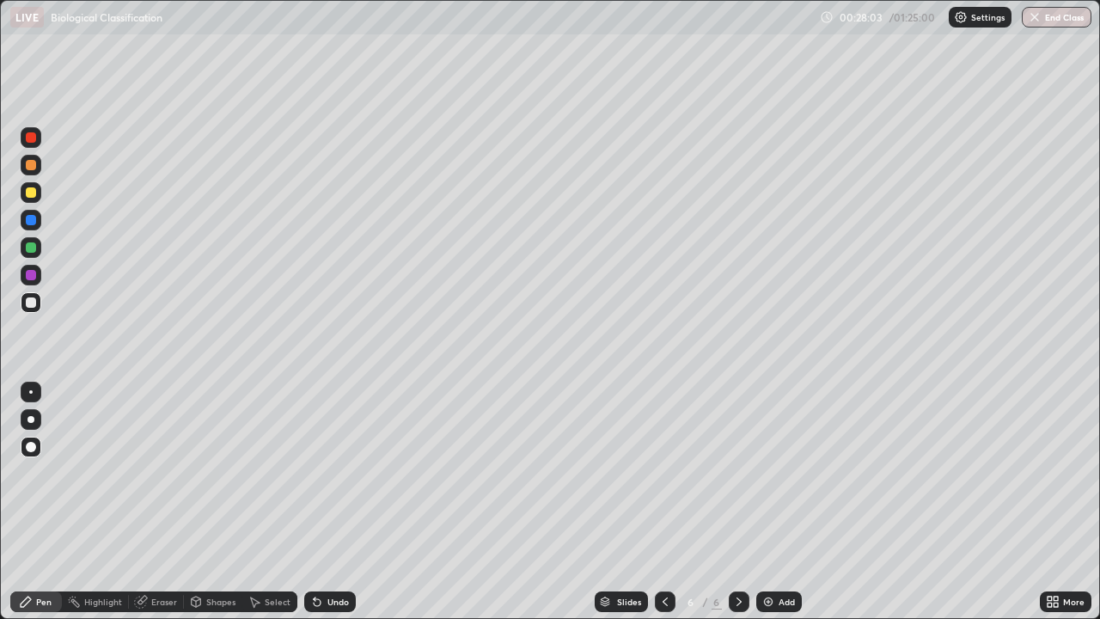
click at [31, 248] on div at bounding box center [31, 247] width 10 height 10
click at [29, 193] on div at bounding box center [31, 192] width 10 height 10
click at [31, 249] on div at bounding box center [31, 247] width 10 height 10
click at [40, 502] on div "Pen" at bounding box center [43, 601] width 15 height 9
click at [30, 303] on div at bounding box center [31, 302] width 10 height 10
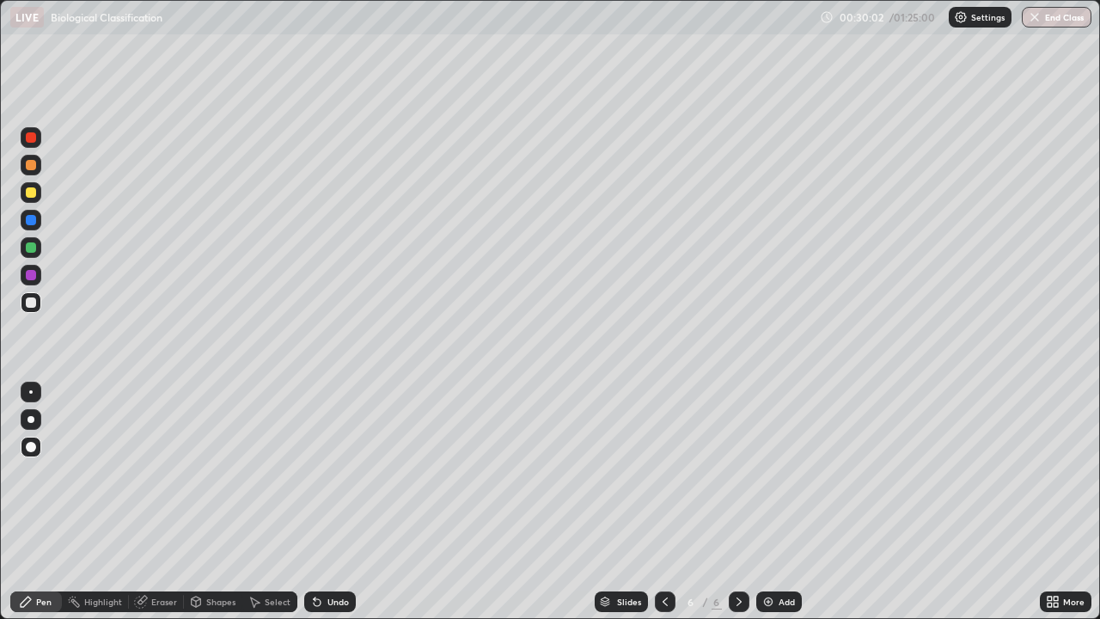
click at [35, 189] on div at bounding box center [31, 192] width 10 height 10
click at [35, 305] on div at bounding box center [31, 302] width 10 height 10
click at [337, 502] on div "Undo" at bounding box center [338, 601] width 21 height 9
click at [31, 193] on div at bounding box center [31, 192] width 10 height 10
click at [32, 248] on div at bounding box center [31, 247] width 10 height 10
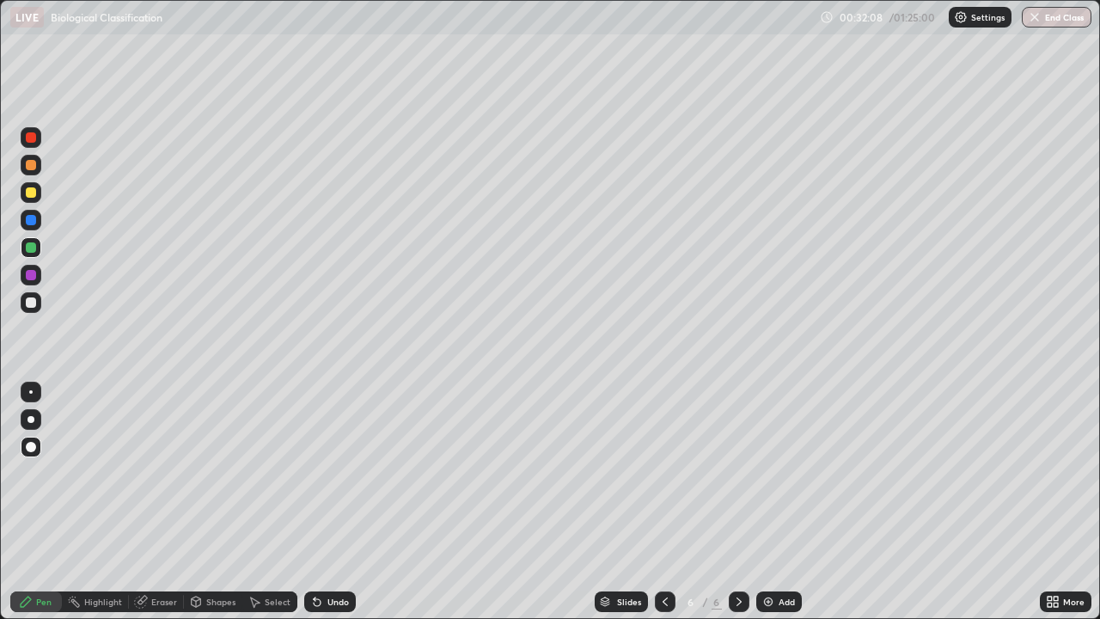
click at [34, 309] on div at bounding box center [31, 302] width 21 height 21
click at [35, 194] on div at bounding box center [31, 192] width 10 height 10
click at [30, 278] on div at bounding box center [31, 275] width 10 height 10
click at [215, 502] on div "Shapes" at bounding box center [220, 601] width 29 height 9
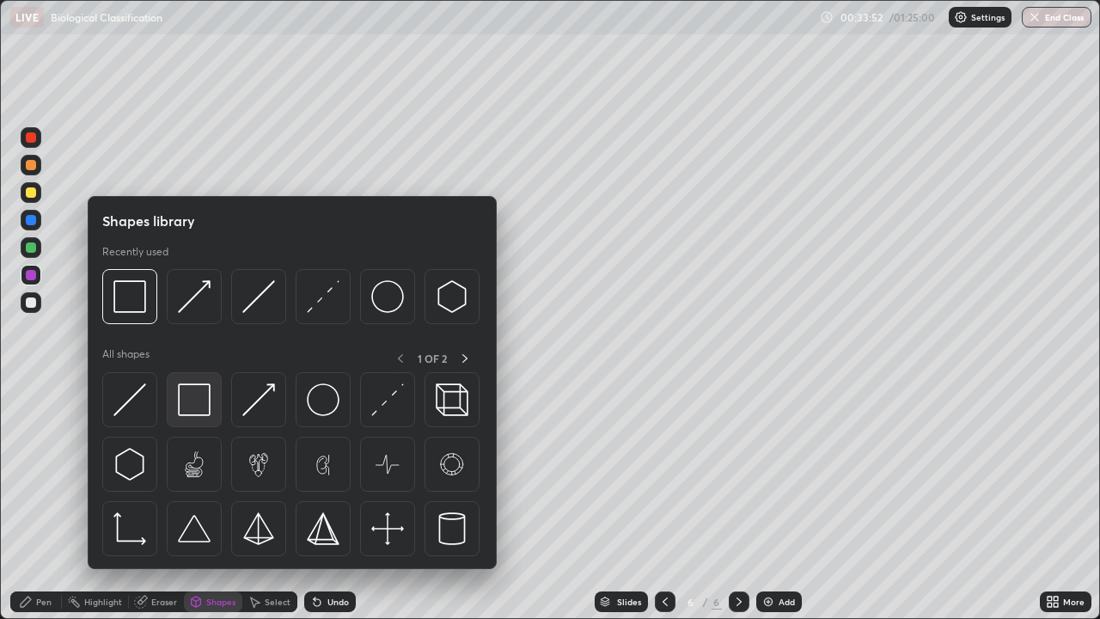
click at [196, 404] on img at bounding box center [194, 399] width 33 height 33
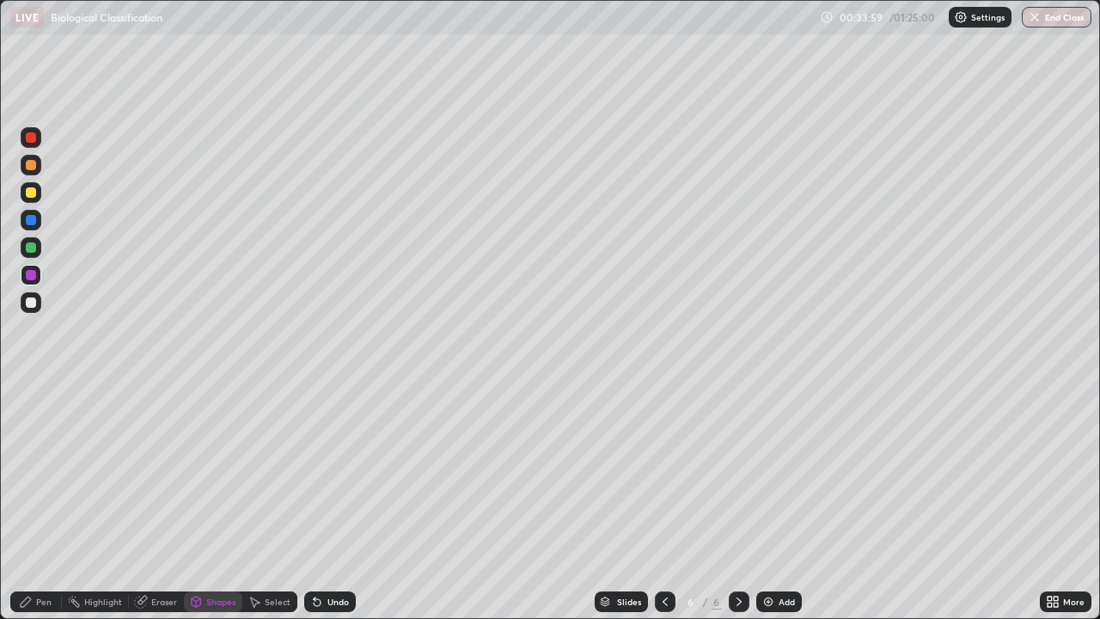
click at [27, 307] on div at bounding box center [31, 302] width 21 height 21
click at [52, 502] on div "Pen" at bounding box center [36, 601] width 52 height 21
click at [33, 196] on div at bounding box center [31, 192] width 10 height 10
click at [34, 224] on div at bounding box center [31, 220] width 10 height 10
click at [32, 303] on div at bounding box center [31, 302] width 10 height 10
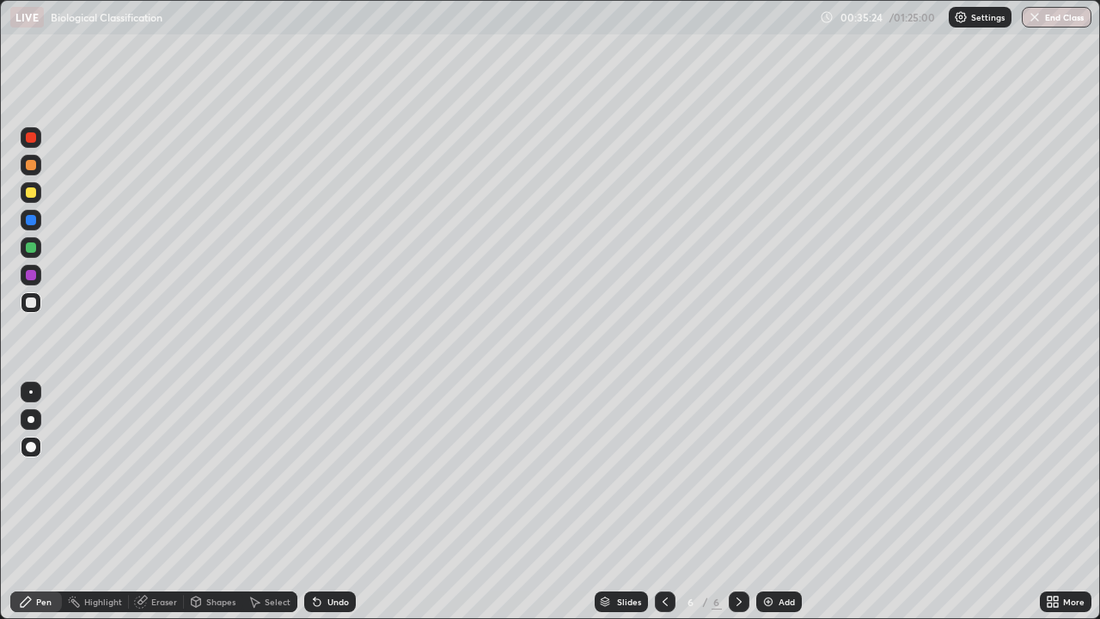
click at [38, 502] on div "Pen" at bounding box center [43, 601] width 15 height 9
click at [30, 220] on div at bounding box center [31, 220] width 10 height 10
click at [32, 279] on div at bounding box center [31, 275] width 10 height 10
click at [779, 502] on div "Add" at bounding box center [787, 601] width 16 height 9
click at [31, 249] on div at bounding box center [31, 247] width 10 height 10
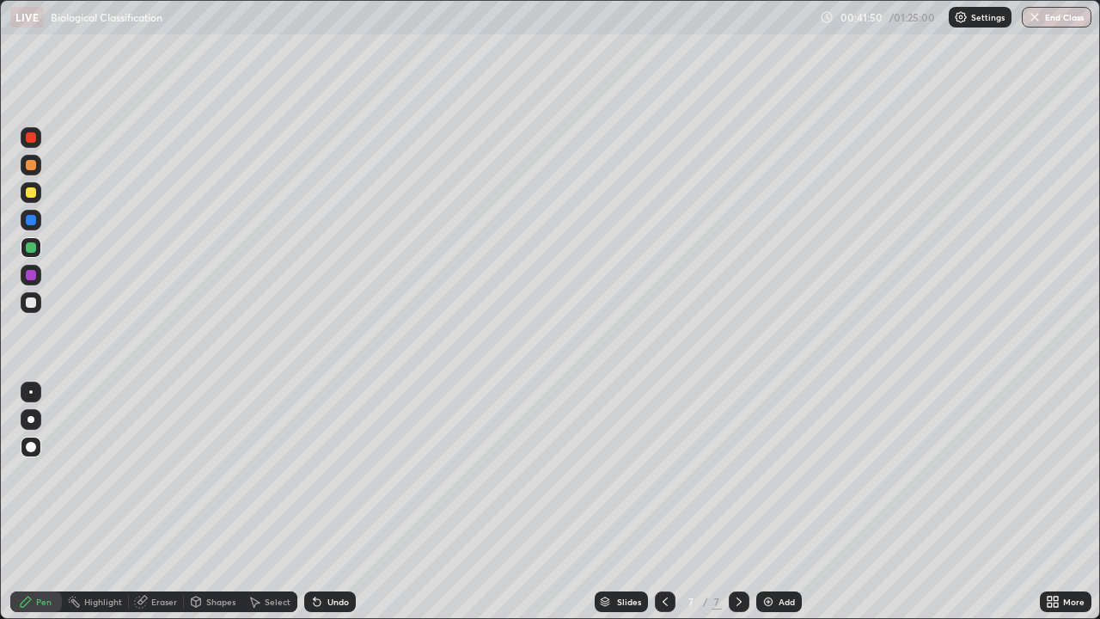
click at [32, 193] on div at bounding box center [31, 192] width 10 height 10
click at [32, 305] on div at bounding box center [31, 302] width 10 height 10
click at [219, 502] on div "Shapes" at bounding box center [213, 601] width 58 height 21
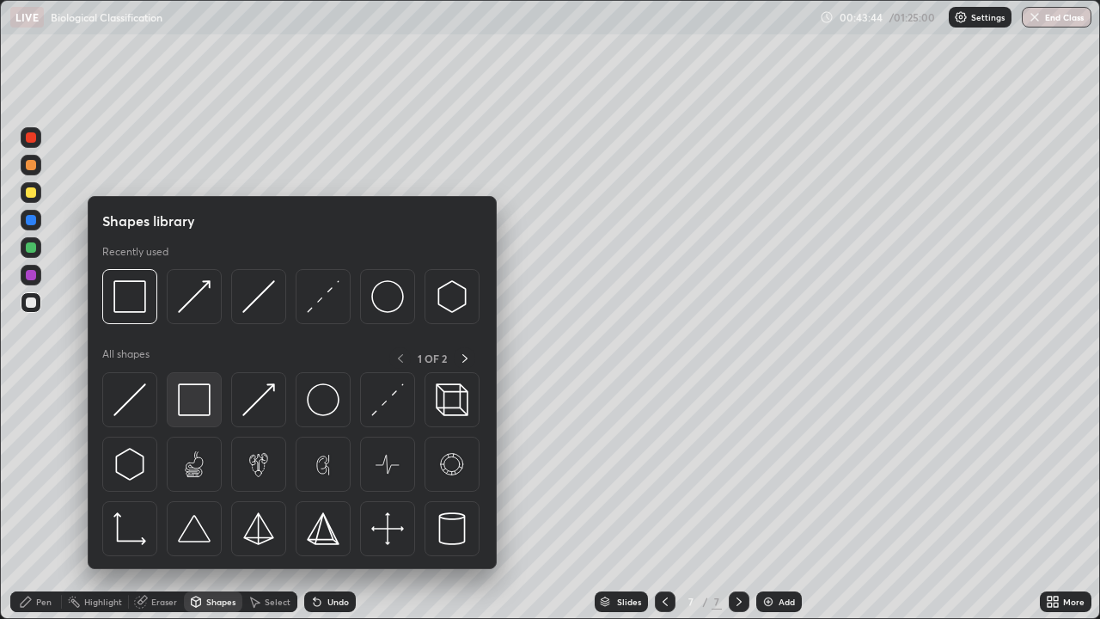
click at [196, 409] on img at bounding box center [194, 399] width 33 height 33
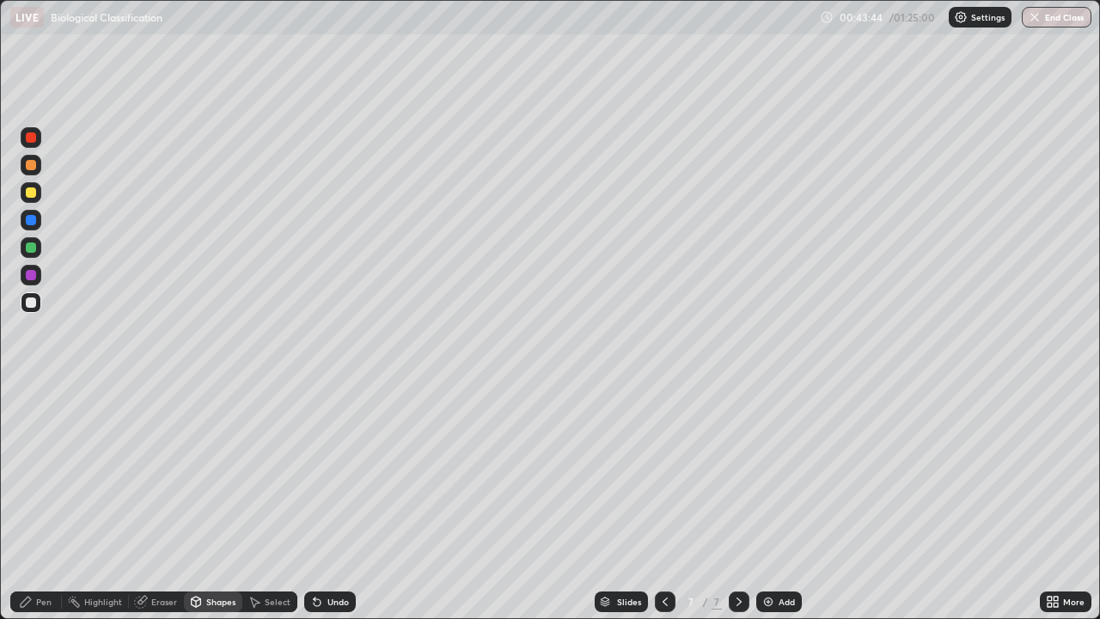
click at [30, 255] on div at bounding box center [31, 247] width 21 height 21
click at [35, 502] on div "Pen" at bounding box center [36, 601] width 52 height 21
click at [32, 199] on div at bounding box center [31, 192] width 21 height 21
click at [29, 249] on div at bounding box center [31, 247] width 10 height 10
click at [205, 502] on div "Shapes" at bounding box center [213, 601] width 58 height 21
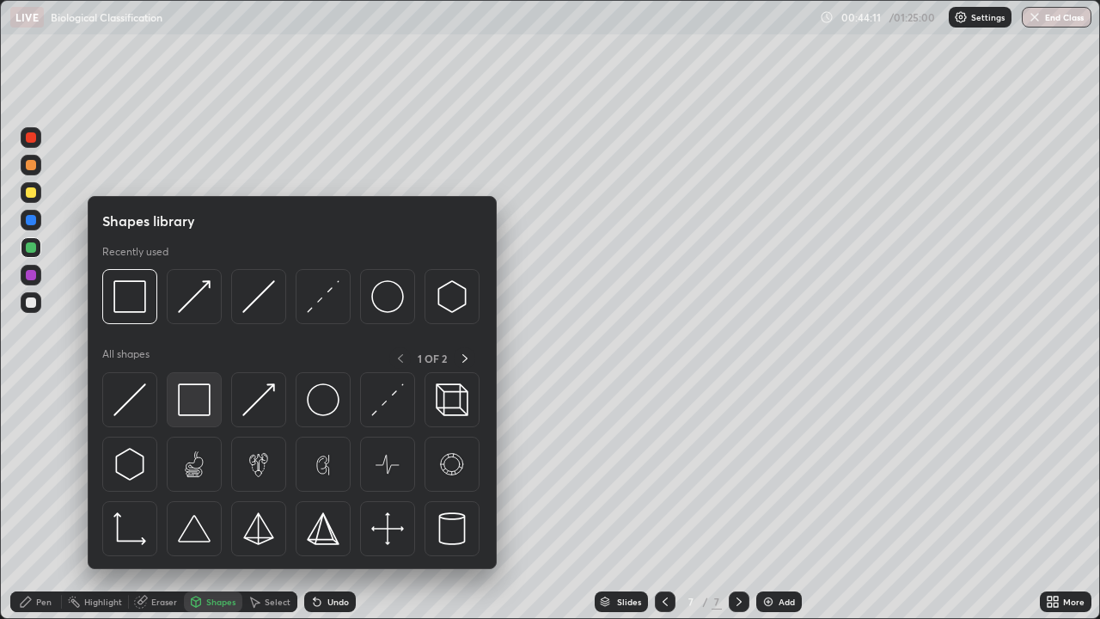
click at [194, 407] on img at bounding box center [194, 399] width 33 height 33
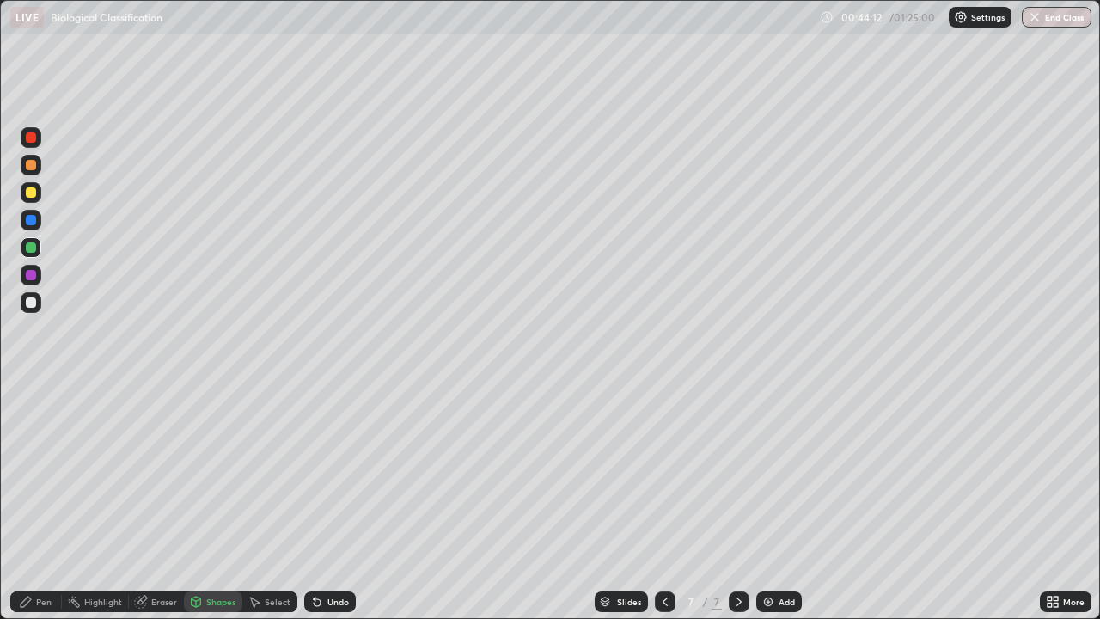
click at [31, 306] on div at bounding box center [31, 302] width 10 height 10
click at [43, 502] on div "Pen" at bounding box center [43, 601] width 15 height 9
click at [34, 197] on div at bounding box center [31, 192] width 10 height 10
click at [32, 278] on div at bounding box center [31, 275] width 10 height 10
click at [34, 300] on div at bounding box center [31, 302] width 10 height 10
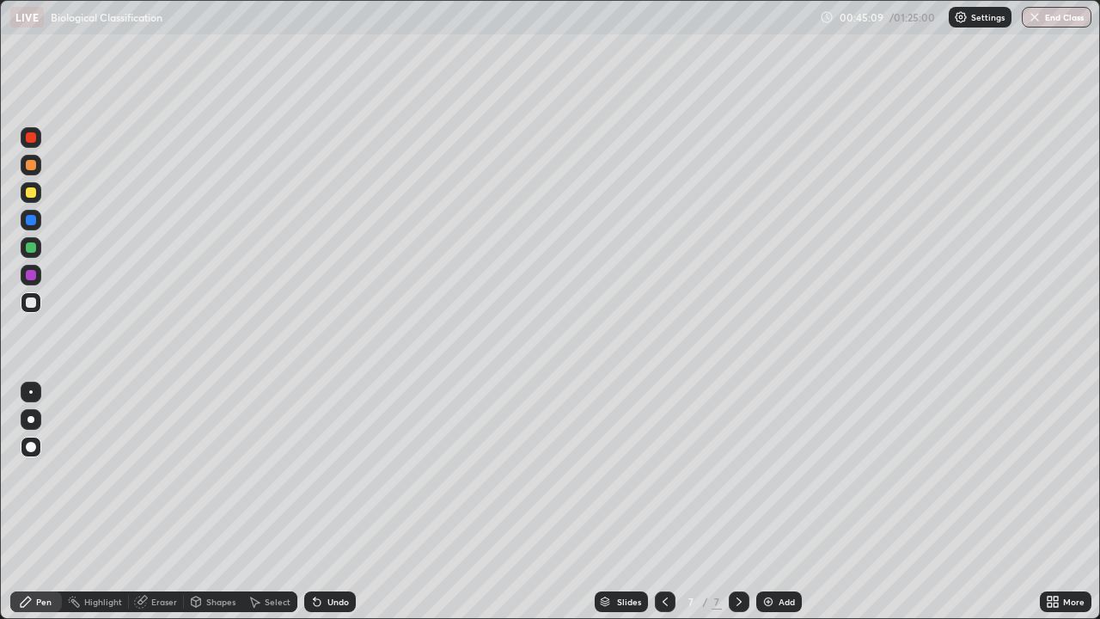
click at [28, 221] on div at bounding box center [31, 220] width 10 height 10
click at [31, 301] on div at bounding box center [31, 302] width 10 height 10
click at [34, 197] on div at bounding box center [31, 192] width 21 height 21
click at [444, 502] on div "Slides 7 / 7 Add" at bounding box center [698, 602] width 684 height 34
click at [449, 502] on div "Slides 7 / 7 Add" at bounding box center [698, 602] width 684 height 34
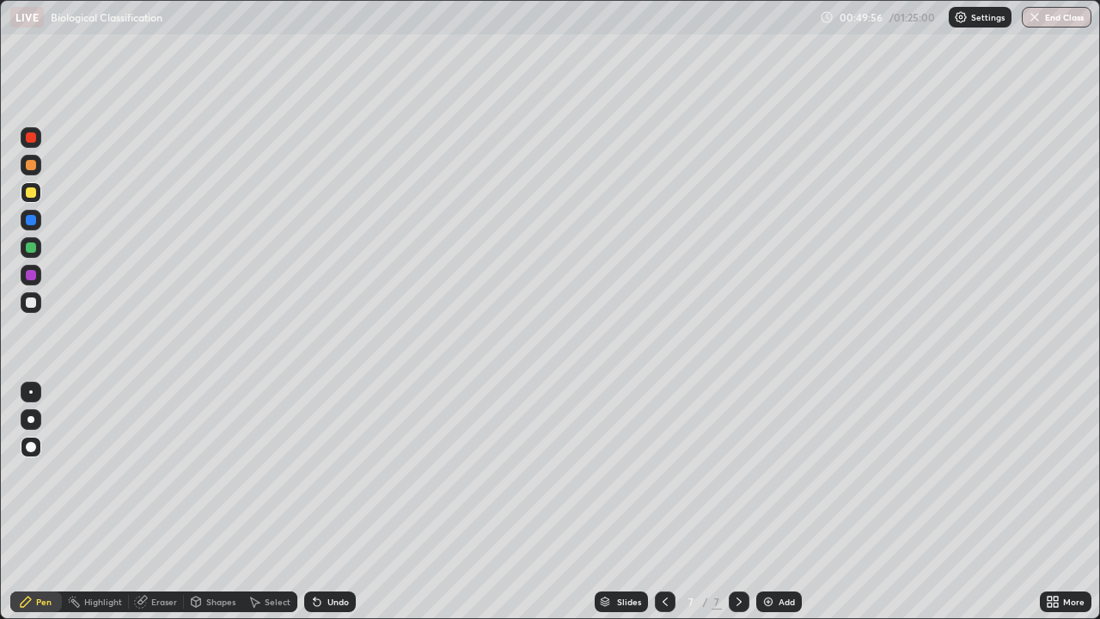
click at [781, 502] on div "Add" at bounding box center [787, 601] width 16 height 9
click at [39, 168] on div at bounding box center [31, 165] width 21 height 21
click at [211, 502] on div "Shapes" at bounding box center [213, 601] width 58 height 21
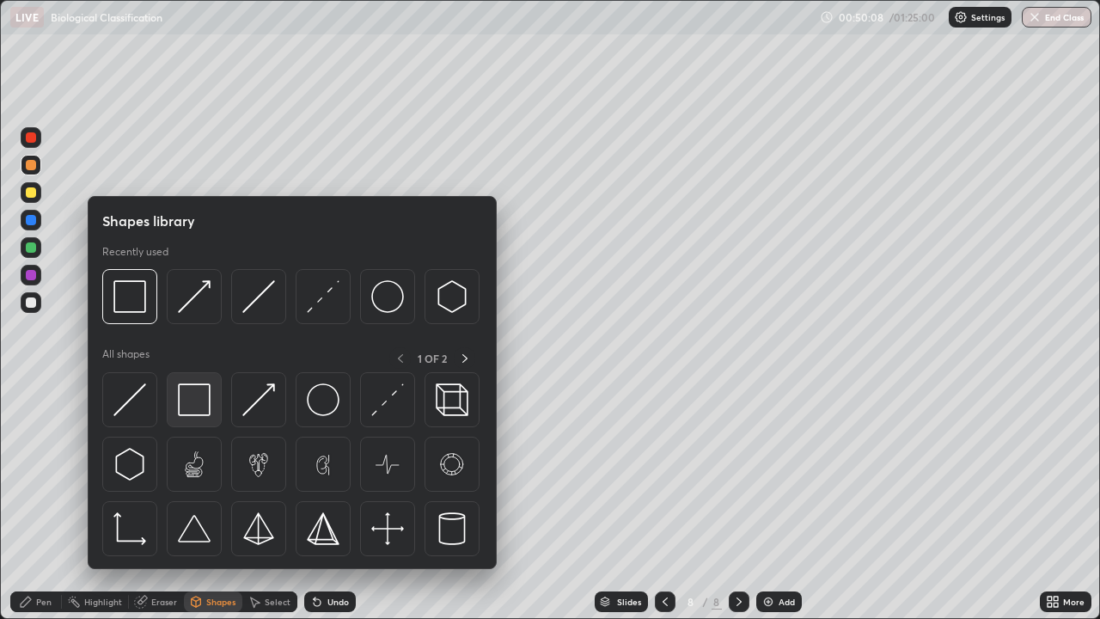
click at [199, 402] on img at bounding box center [194, 399] width 33 height 33
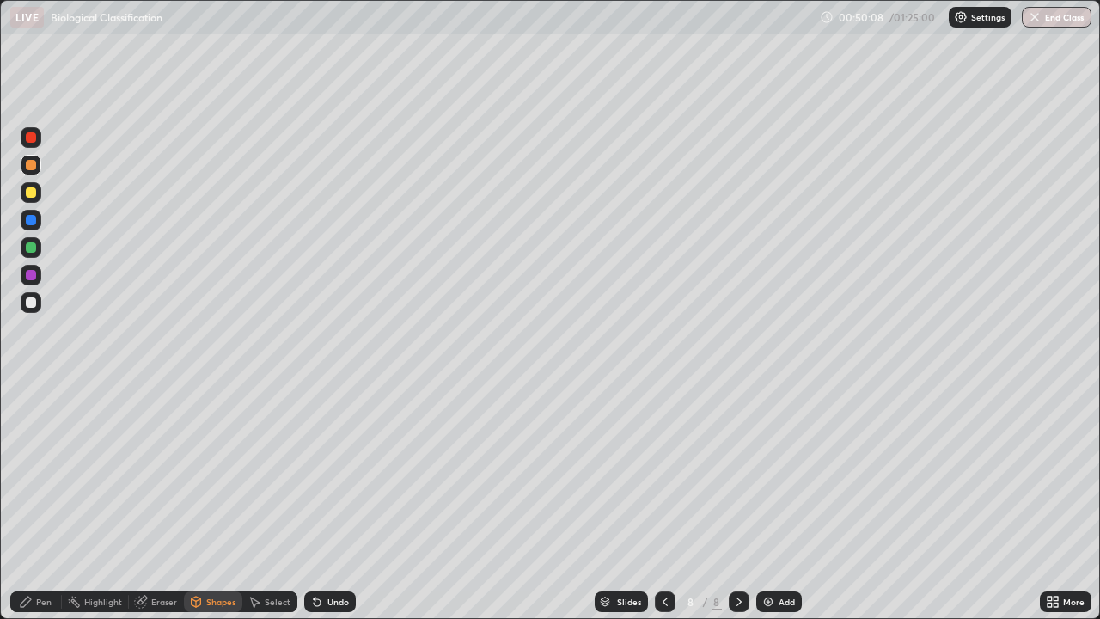
click at [34, 303] on div at bounding box center [31, 302] width 10 height 10
click at [37, 502] on div "Pen" at bounding box center [43, 601] width 15 height 9
click at [31, 248] on div at bounding box center [31, 247] width 10 height 10
click at [29, 277] on div at bounding box center [31, 275] width 10 height 10
click at [28, 307] on div at bounding box center [31, 302] width 10 height 10
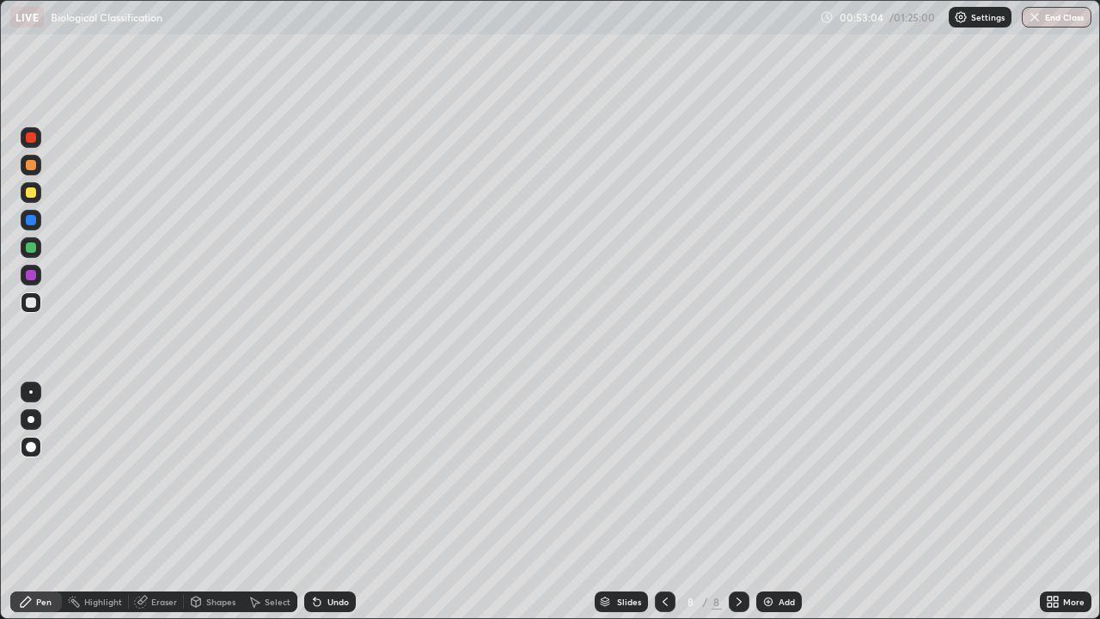
click at [30, 193] on div at bounding box center [31, 192] width 10 height 10
click at [32, 248] on div at bounding box center [31, 247] width 10 height 10
click at [337, 502] on div "Undo" at bounding box center [338, 601] width 21 height 9
click at [326, 502] on div "Undo" at bounding box center [330, 601] width 52 height 21
click at [341, 502] on div "Undo" at bounding box center [330, 601] width 52 height 21
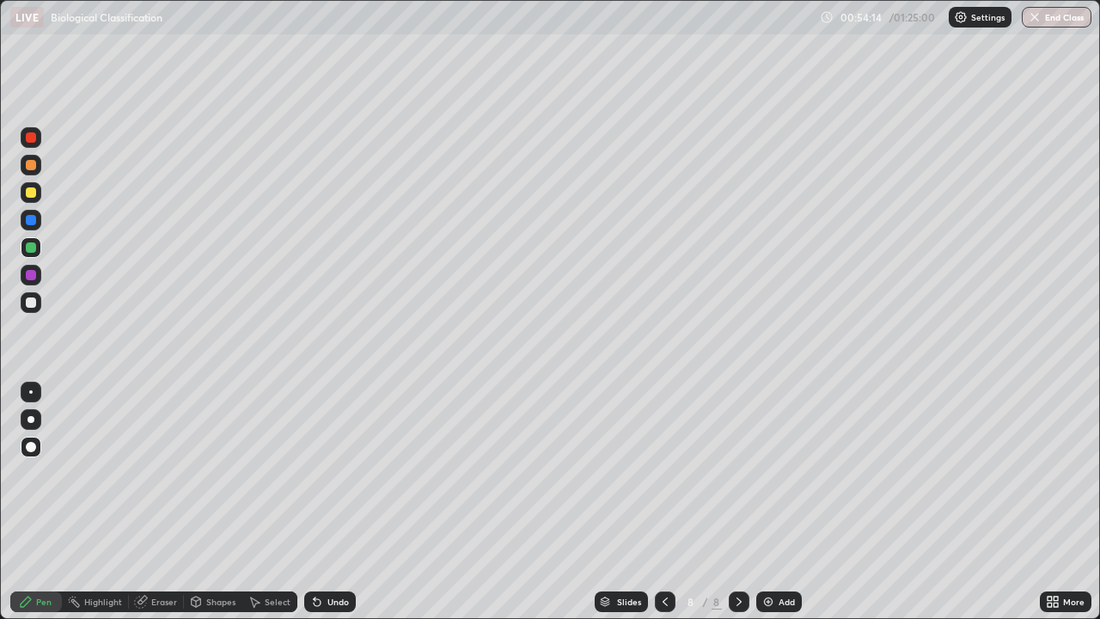
click at [340, 502] on div "Undo" at bounding box center [330, 601] width 52 height 21
click at [342, 502] on div "Undo" at bounding box center [338, 601] width 21 height 9
click at [31, 193] on div at bounding box center [31, 192] width 10 height 10
click at [33, 220] on div at bounding box center [31, 220] width 10 height 10
click at [34, 309] on div at bounding box center [31, 302] width 21 height 21
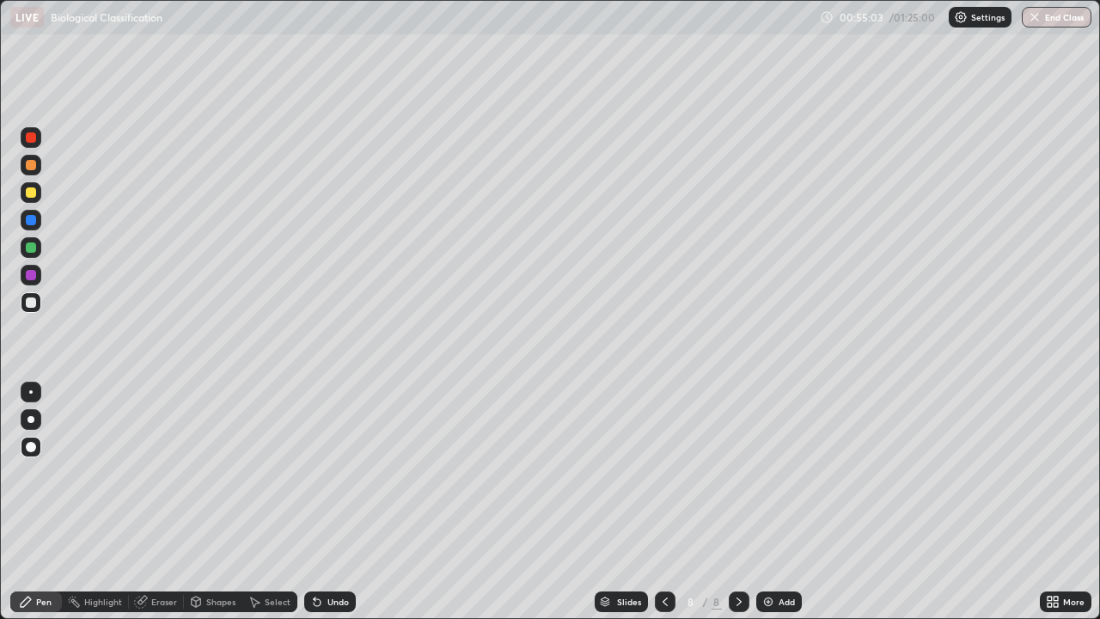
click at [34, 279] on div at bounding box center [31, 275] width 10 height 10
click at [36, 200] on div at bounding box center [31, 192] width 21 height 21
click at [29, 248] on div at bounding box center [31, 247] width 10 height 10
click at [28, 193] on div at bounding box center [31, 192] width 10 height 10
click at [779, 502] on div "Add" at bounding box center [787, 601] width 16 height 9
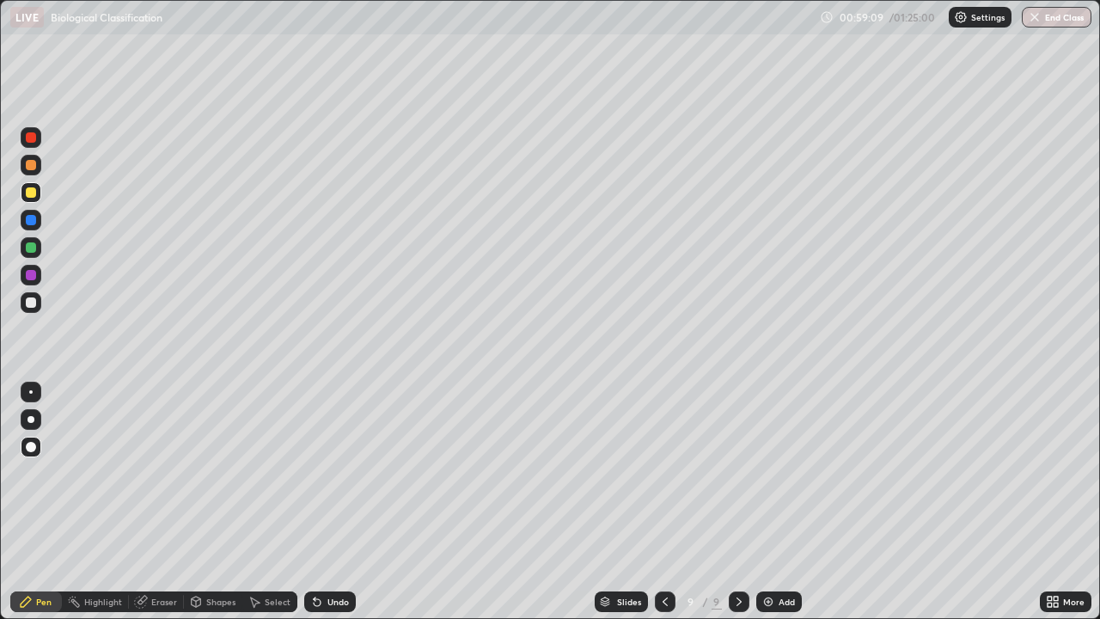
click at [32, 193] on div at bounding box center [31, 192] width 10 height 10
click at [196, 502] on icon at bounding box center [196, 600] width 9 height 3
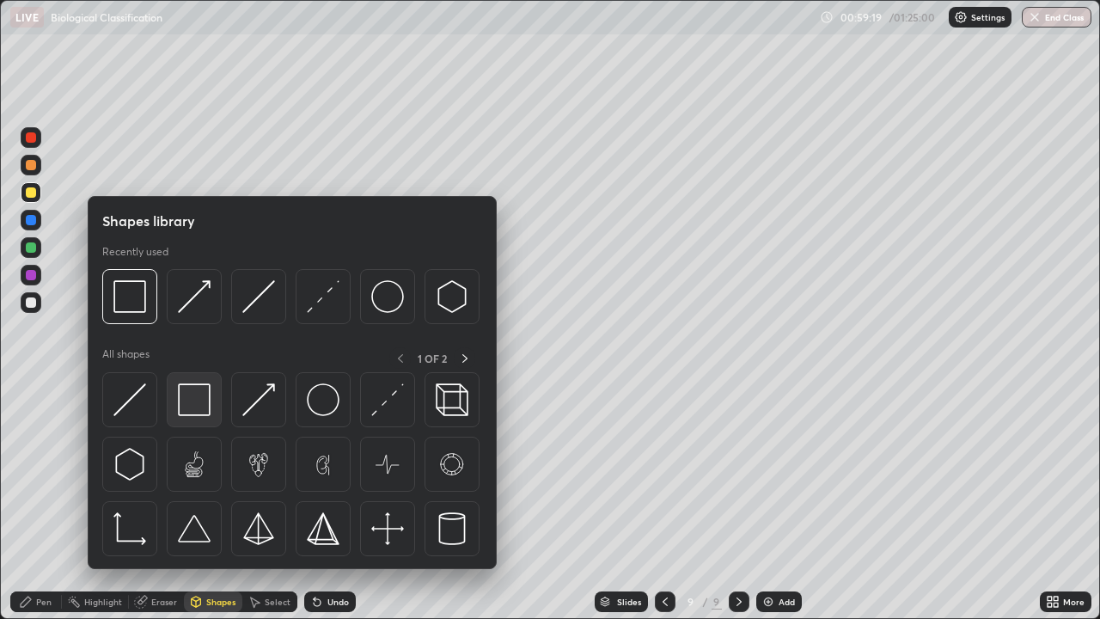
click at [186, 401] on img at bounding box center [194, 399] width 33 height 33
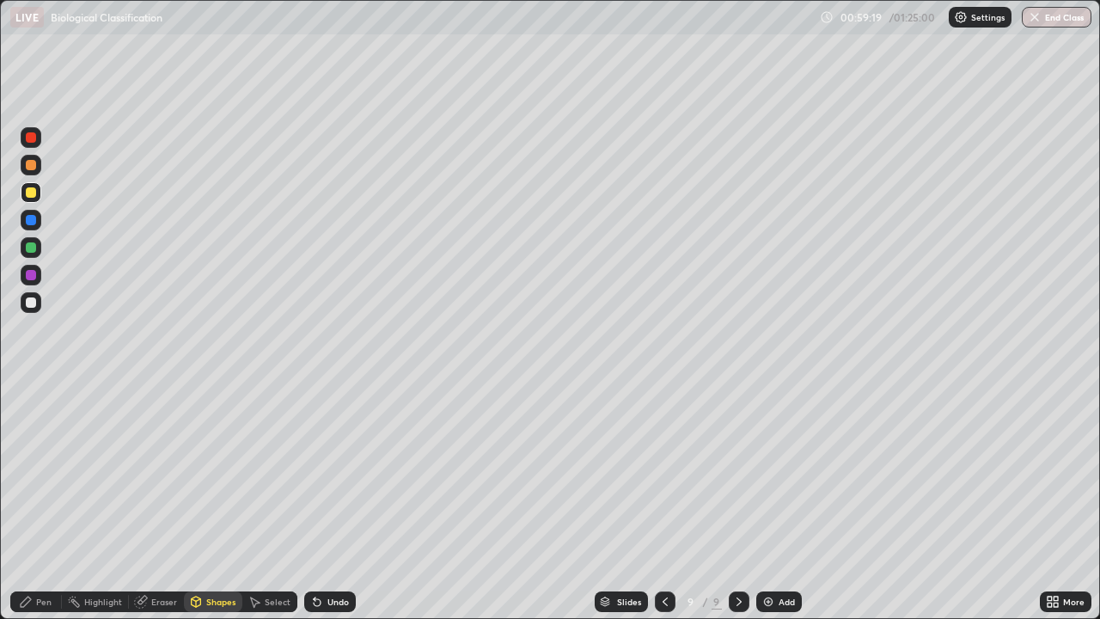
click at [31, 301] on div at bounding box center [31, 302] width 10 height 10
click at [39, 502] on div "Pen" at bounding box center [43, 601] width 15 height 9
click at [28, 303] on div at bounding box center [31, 302] width 10 height 10
click at [328, 502] on div "Undo" at bounding box center [330, 601] width 52 height 21
click at [31, 250] on div at bounding box center [31, 247] width 10 height 10
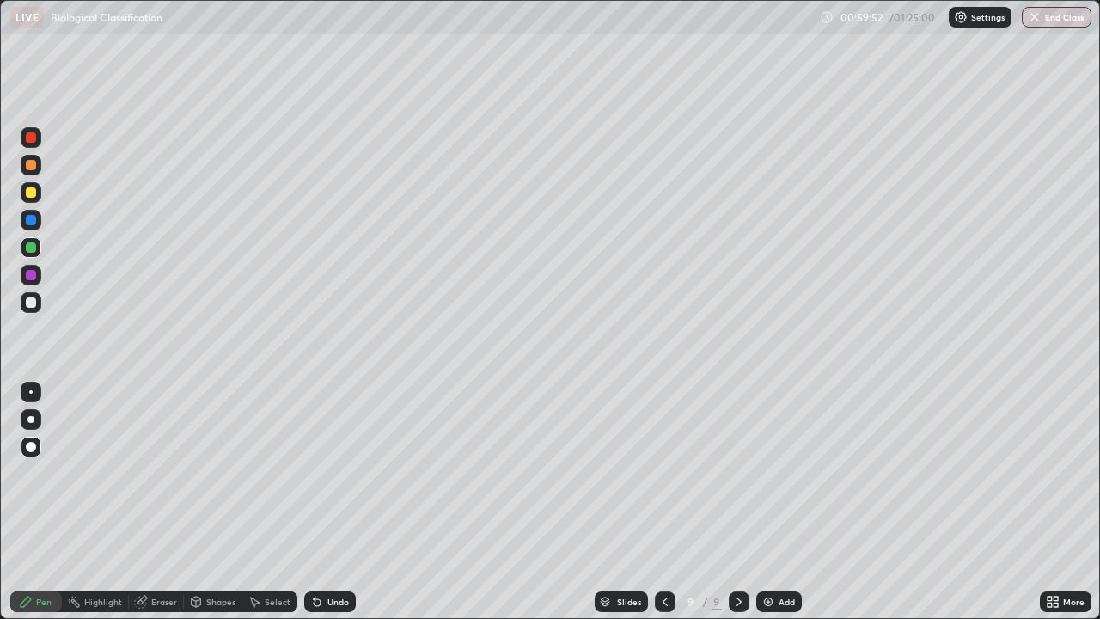
click at [34, 284] on div at bounding box center [31, 275] width 21 height 21
click at [31, 303] on div at bounding box center [31, 302] width 10 height 10
click at [31, 194] on div at bounding box center [31, 192] width 10 height 10
click at [34, 252] on div at bounding box center [31, 247] width 21 height 21
click at [33, 193] on div at bounding box center [31, 192] width 10 height 10
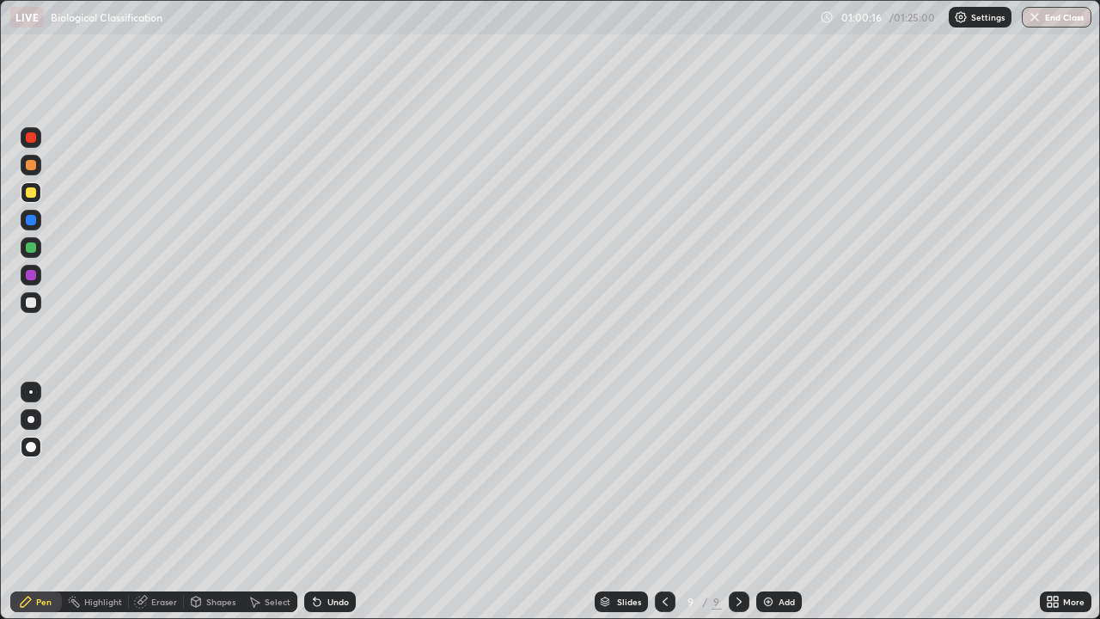
click at [29, 168] on div at bounding box center [31, 165] width 10 height 10
click at [32, 303] on div at bounding box center [31, 302] width 10 height 10
click at [34, 202] on div at bounding box center [31, 192] width 21 height 21
click at [332, 502] on div "Undo" at bounding box center [338, 601] width 21 height 9
click at [29, 298] on div at bounding box center [31, 302] width 10 height 10
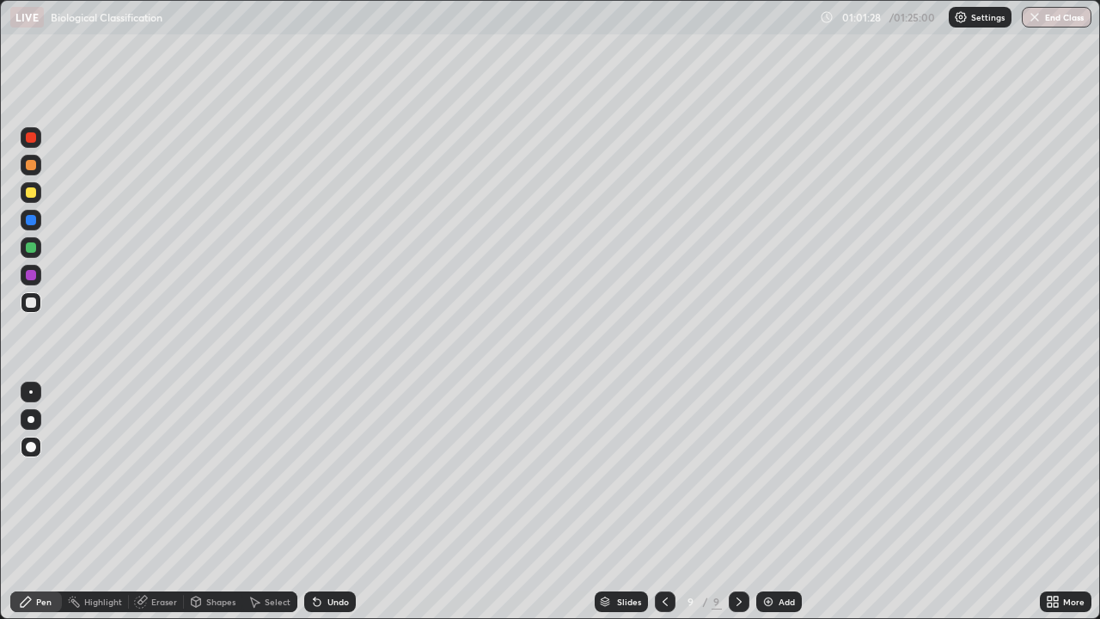
click at [341, 502] on div "Undo" at bounding box center [338, 601] width 21 height 9
click at [337, 502] on div "Undo" at bounding box center [330, 601] width 52 height 21
click at [328, 502] on div "Undo" at bounding box center [330, 601] width 52 height 21
click at [31, 248] on div at bounding box center [31, 247] width 10 height 10
click at [31, 166] on div at bounding box center [31, 165] width 10 height 10
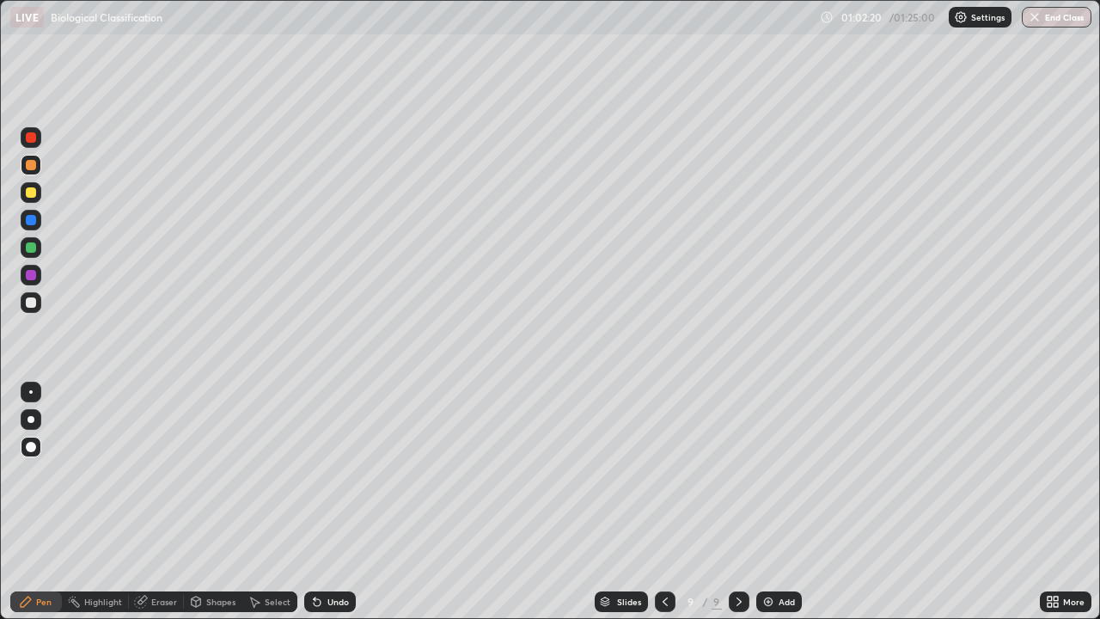
click at [39, 305] on div at bounding box center [31, 302] width 21 height 21
click at [32, 276] on div at bounding box center [31, 275] width 10 height 10
click at [37, 220] on div at bounding box center [31, 220] width 21 height 21
click at [31, 303] on div at bounding box center [31, 302] width 10 height 10
click at [25, 199] on div at bounding box center [31, 192] width 21 height 21
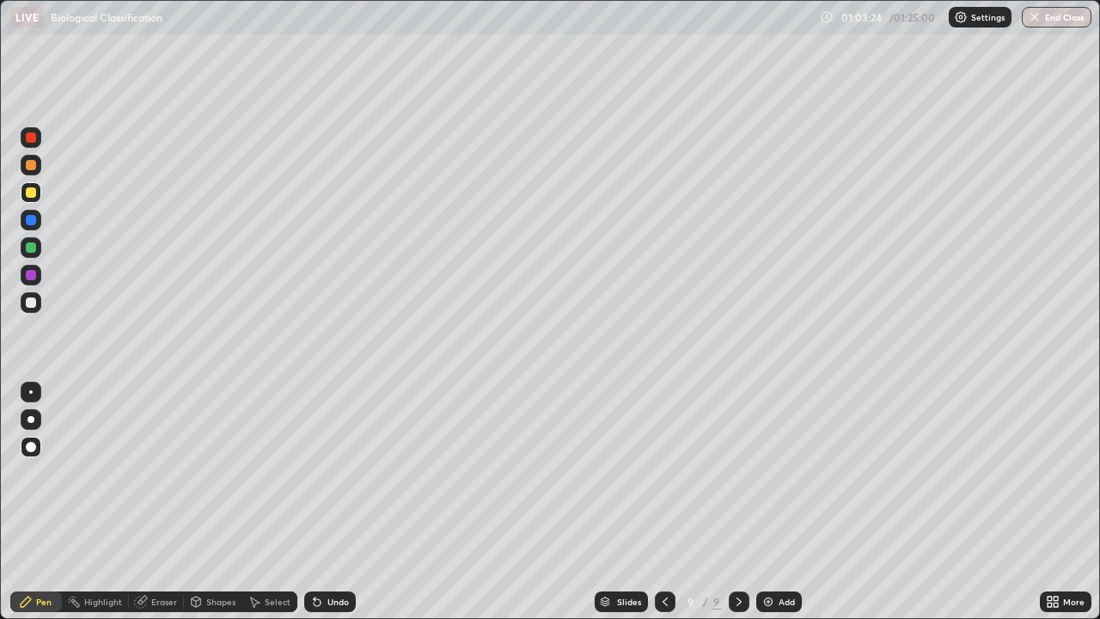
click at [36, 282] on div at bounding box center [31, 275] width 21 height 21
click at [31, 276] on div at bounding box center [31, 275] width 10 height 10
click at [33, 303] on div at bounding box center [31, 302] width 10 height 10
click at [29, 276] on div at bounding box center [31, 275] width 10 height 10
click at [30, 249] on div at bounding box center [31, 247] width 10 height 10
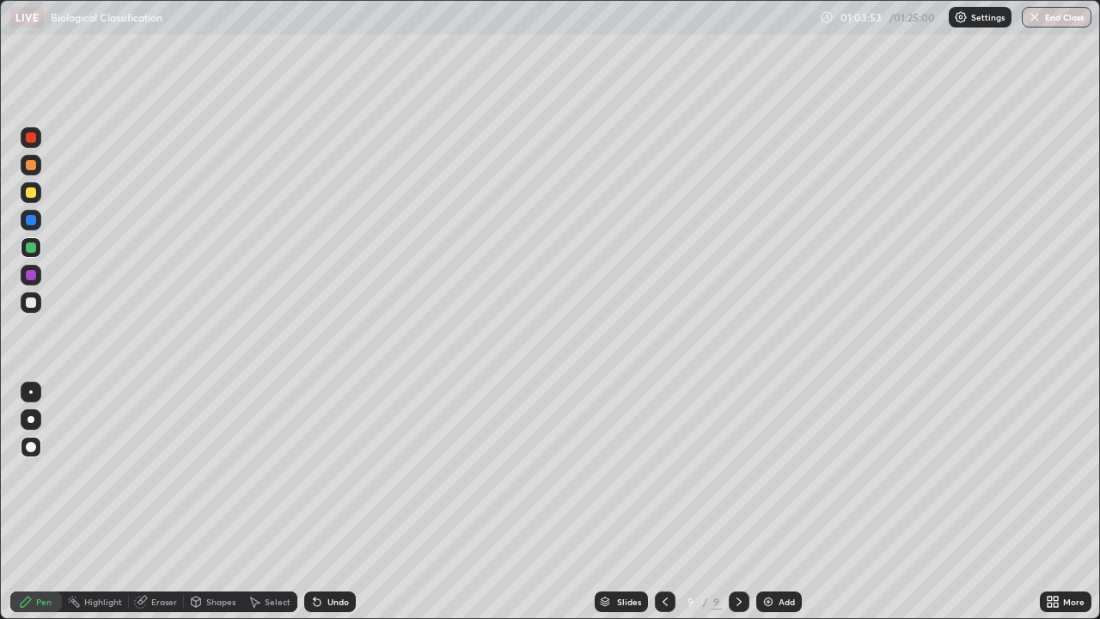
click at [32, 193] on div at bounding box center [31, 192] width 10 height 10
click at [33, 302] on div at bounding box center [31, 302] width 10 height 10
click at [30, 199] on div at bounding box center [31, 192] width 21 height 21
click at [225, 502] on div "Shapes" at bounding box center [213, 601] width 58 height 21
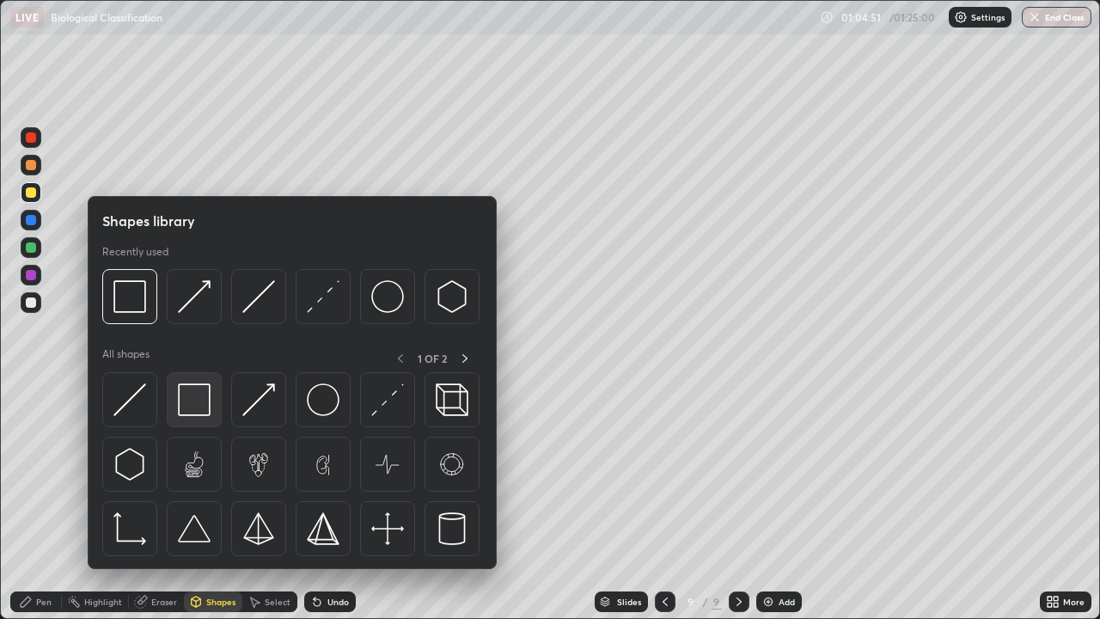
click at [205, 397] on img at bounding box center [194, 399] width 33 height 33
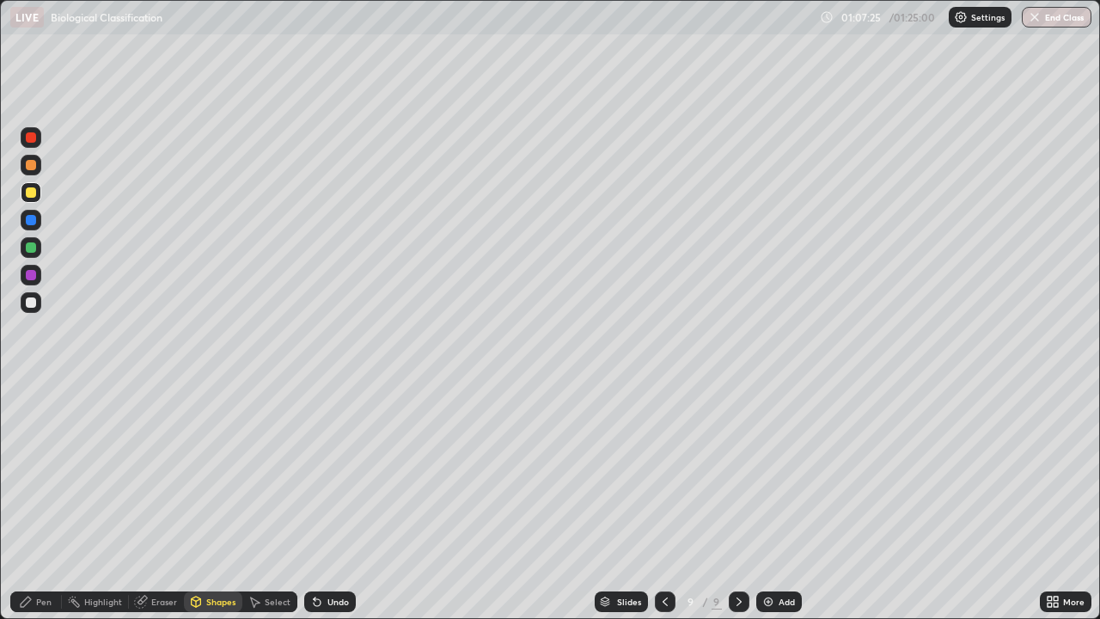
click at [773, 502] on img at bounding box center [769, 602] width 14 height 14
click at [37, 170] on div at bounding box center [31, 165] width 21 height 21
click at [330, 502] on div "Undo" at bounding box center [330, 601] width 52 height 21
click at [334, 502] on div "Undo" at bounding box center [330, 601] width 52 height 21
click at [39, 502] on div "Pen" at bounding box center [36, 601] width 52 height 21
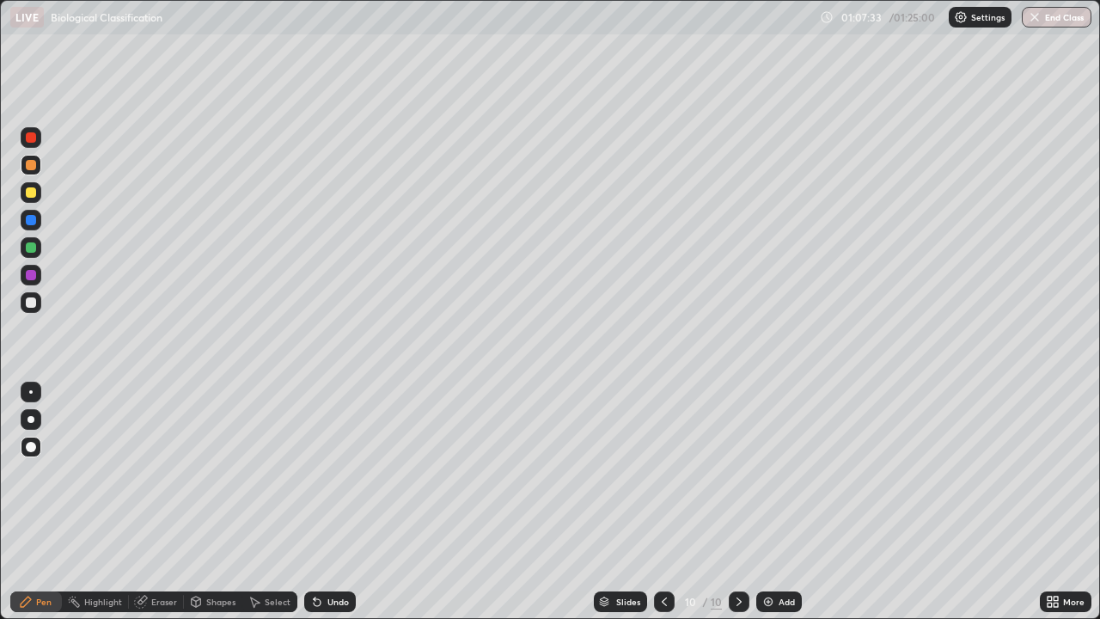
click at [39, 300] on div at bounding box center [31, 302] width 21 height 21
click at [32, 199] on div at bounding box center [31, 192] width 21 height 21
click at [34, 255] on div at bounding box center [31, 247] width 21 height 21
click at [39, 306] on div at bounding box center [31, 302] width 21 height 21
click at [328, 502] on div "Undo" at bounding box center [338, 601] width 21 height 9
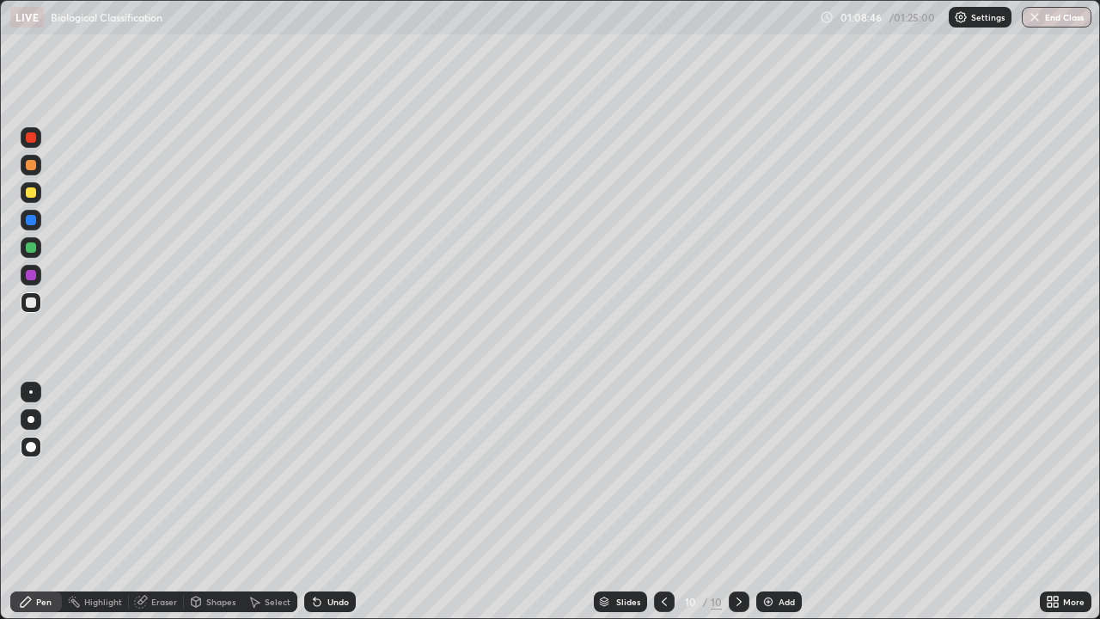
click at [314, 502] on icon at bounding box center [315, 598] width 2 height 2
click at [33, 201] on div at bounding box center [31, 192] width 21 height 21
click at [35, 279] on div at bounding box center [31, 275] width 21 height 21
click at [1053, 22] on button "End Class" at bounding box center [1057, 17] width 70 height 21
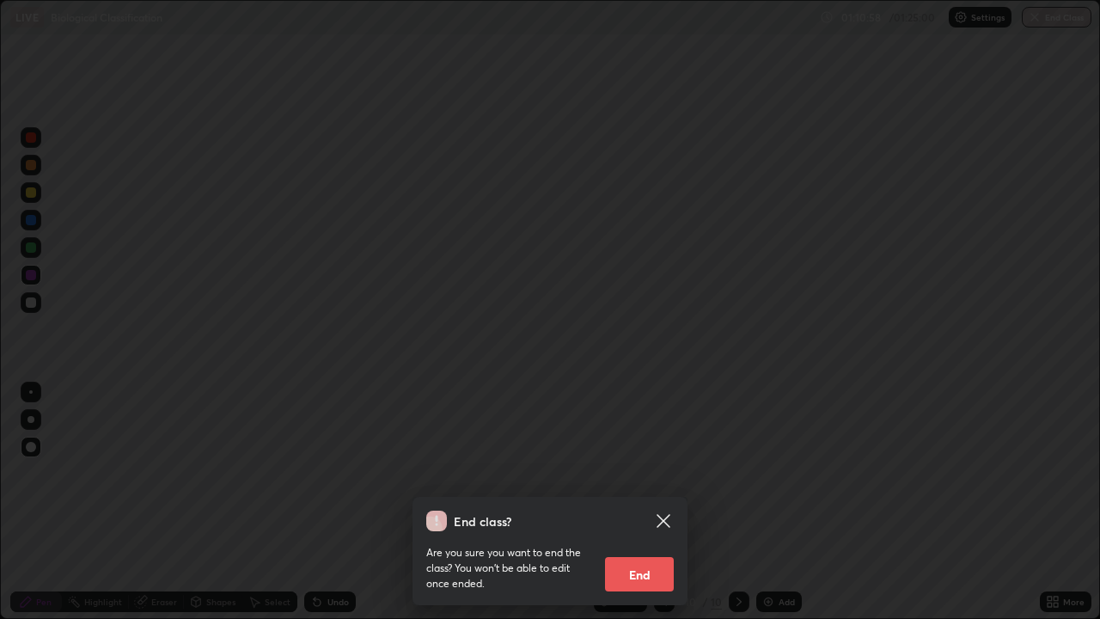
click at [631, 502] on button "End" at bounding box center [639, 574] width 69 height 34
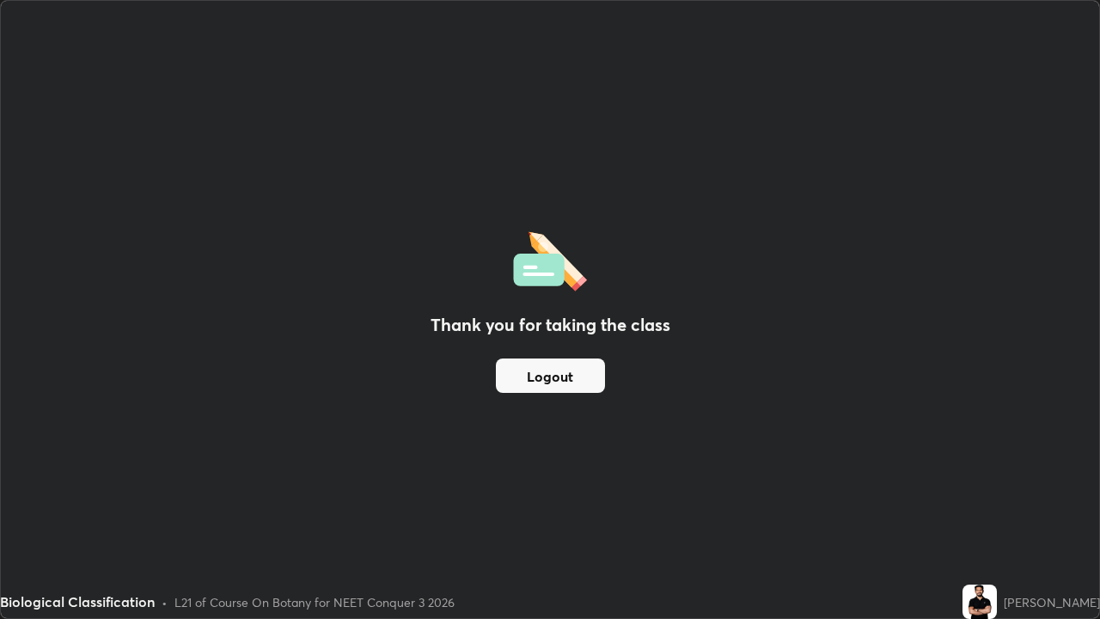
click at [582, 383] on button "Logout" at bounding box center [550, 375] width 109 height 34
